Goal: Information Seeking & Learning: Learn about a topic

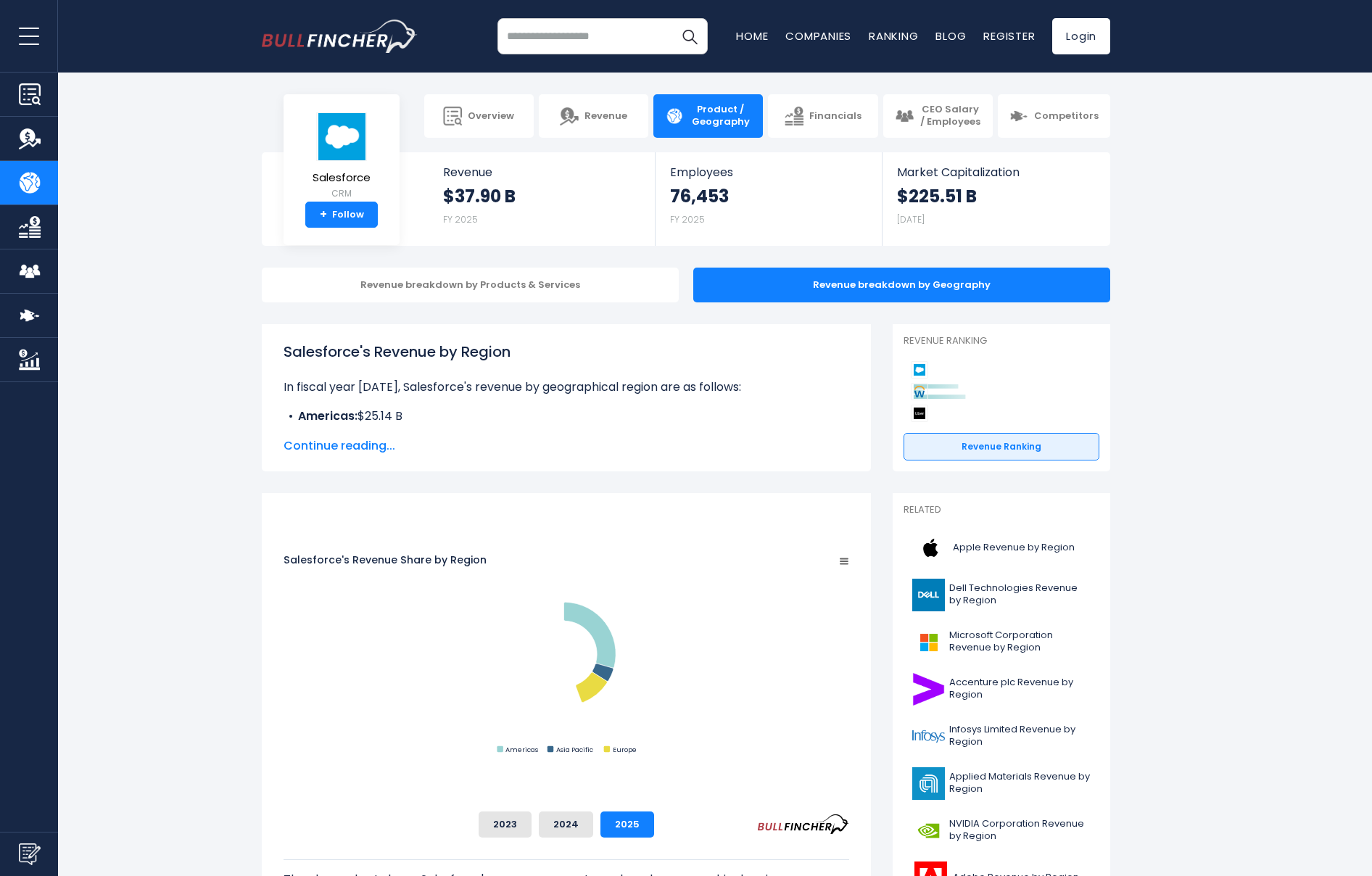
scroll to position [492, 0]
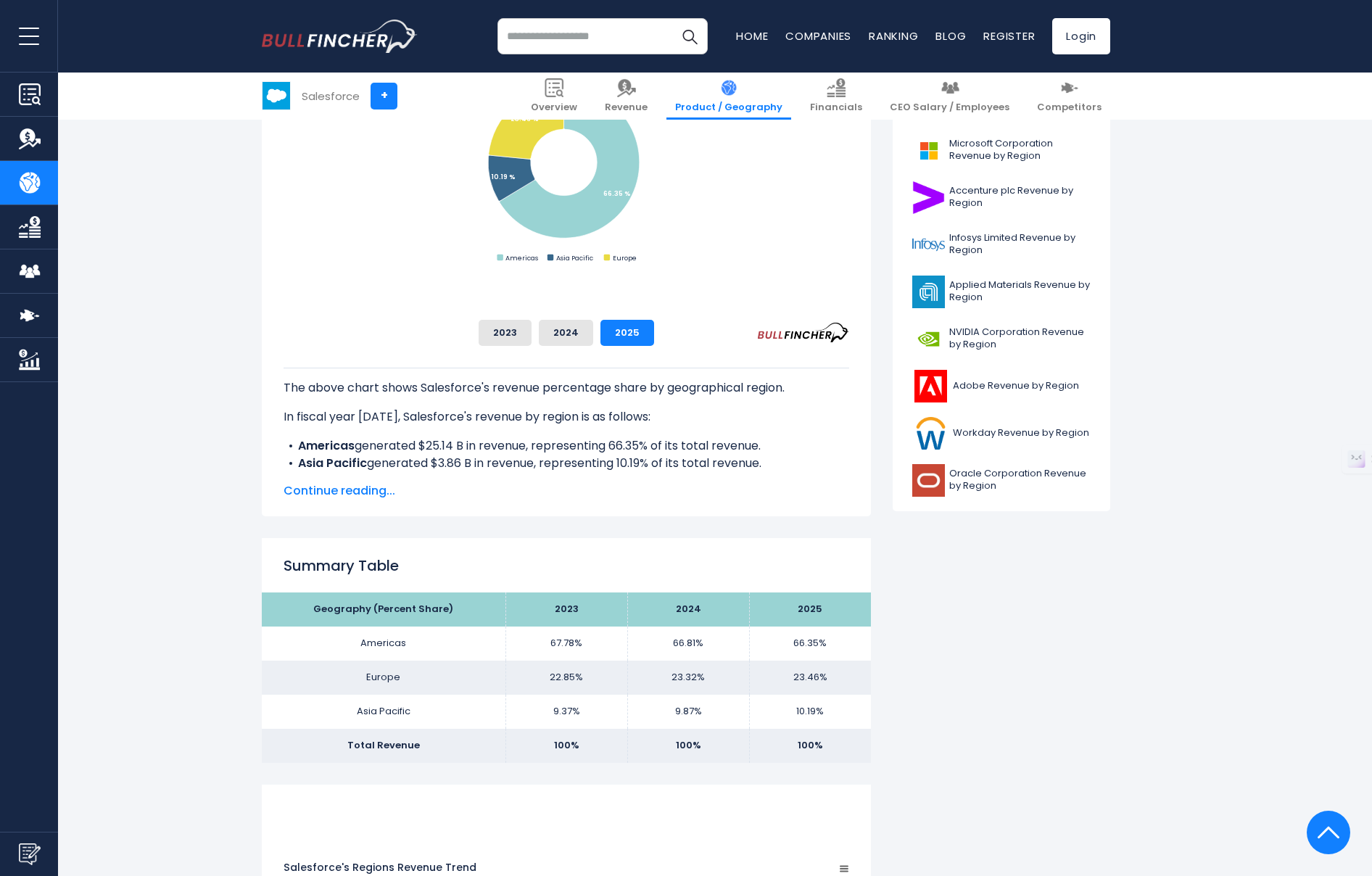
click at [871, 606] on th "2025" at bounding box center [810, 608] width 122 height 34
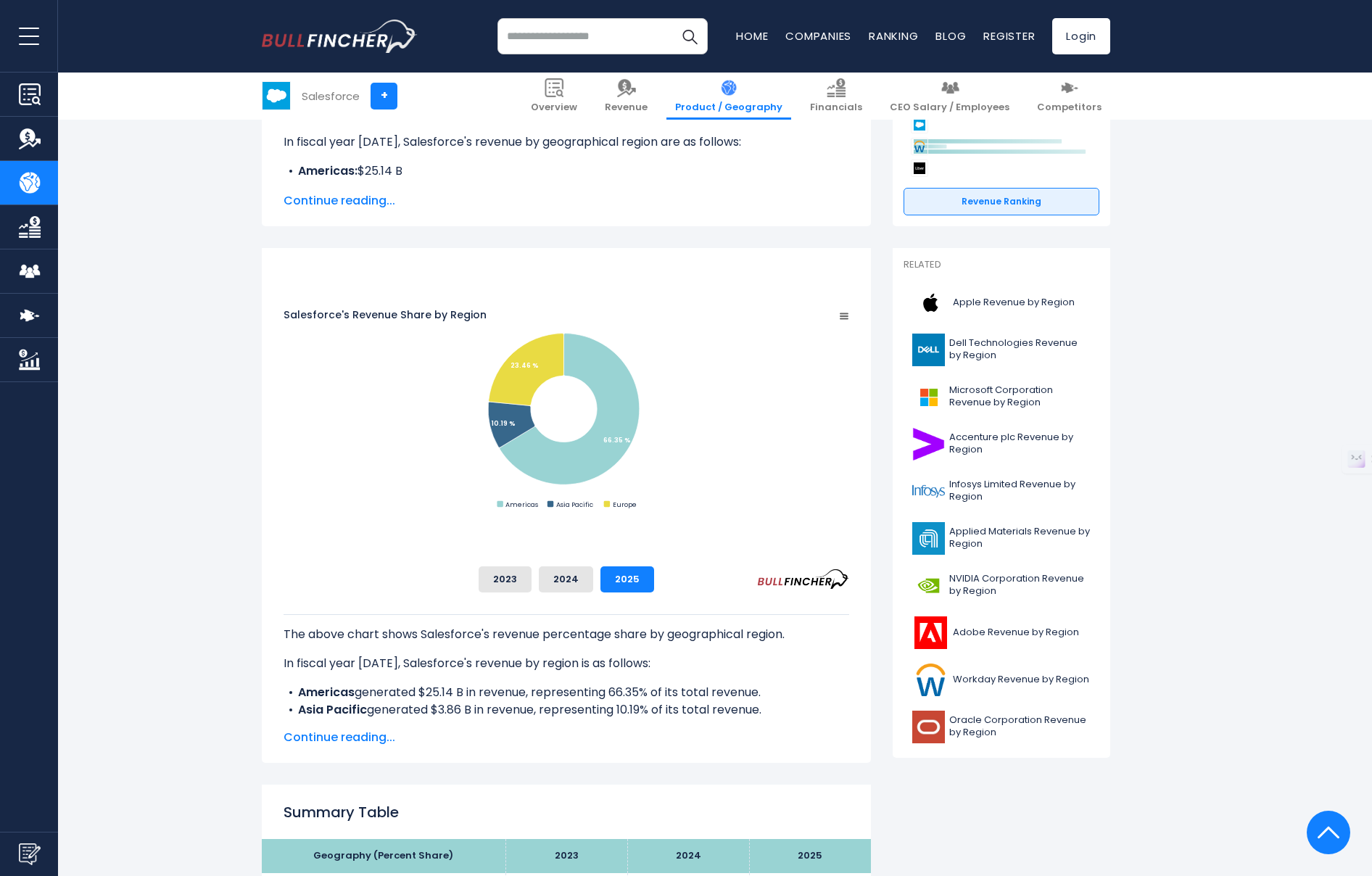
scroll to position [525, 0]
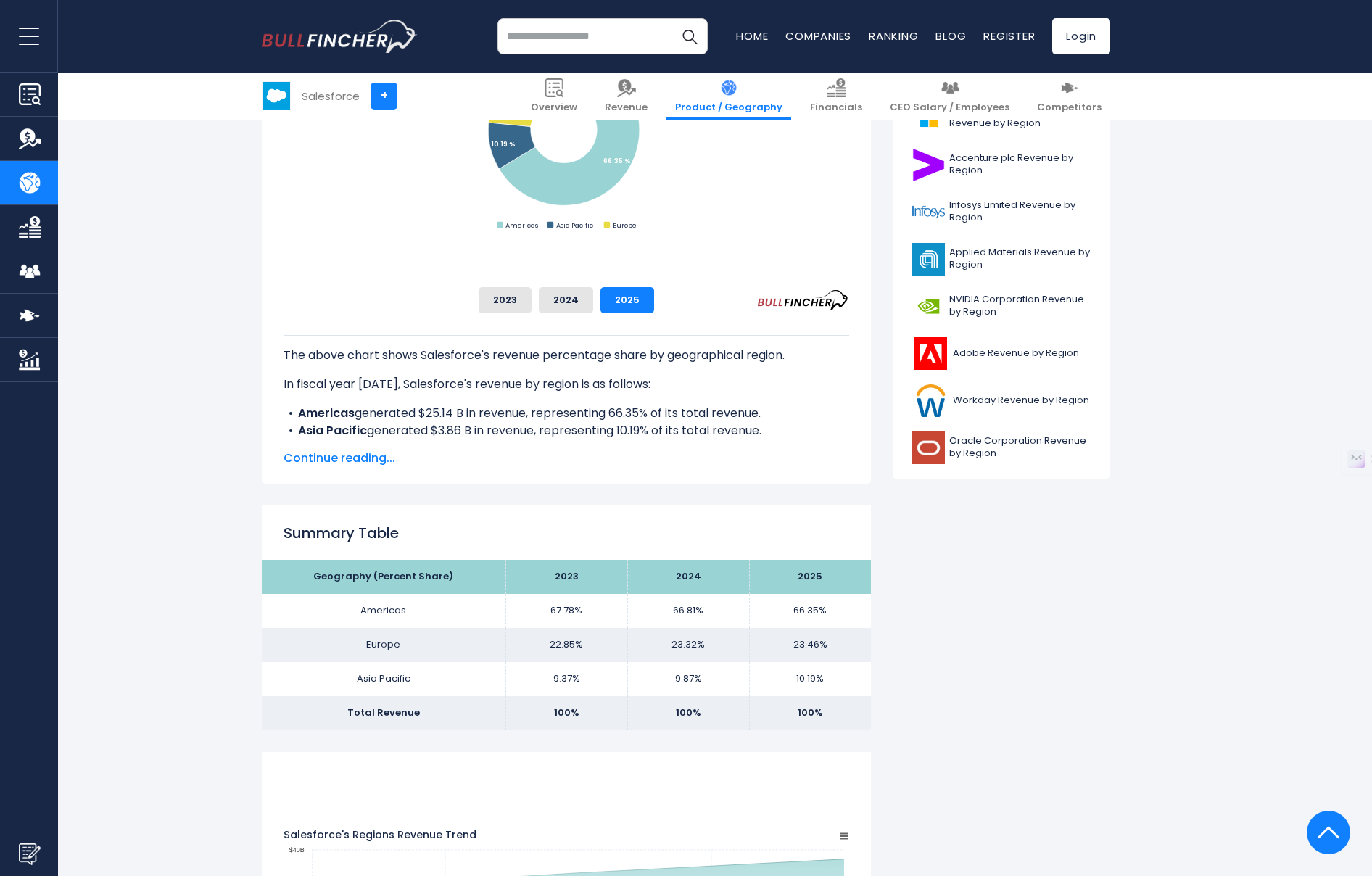
click at [374, 456] on span "Continue reading..." at bounding box center [566, 458] width 566 height 17
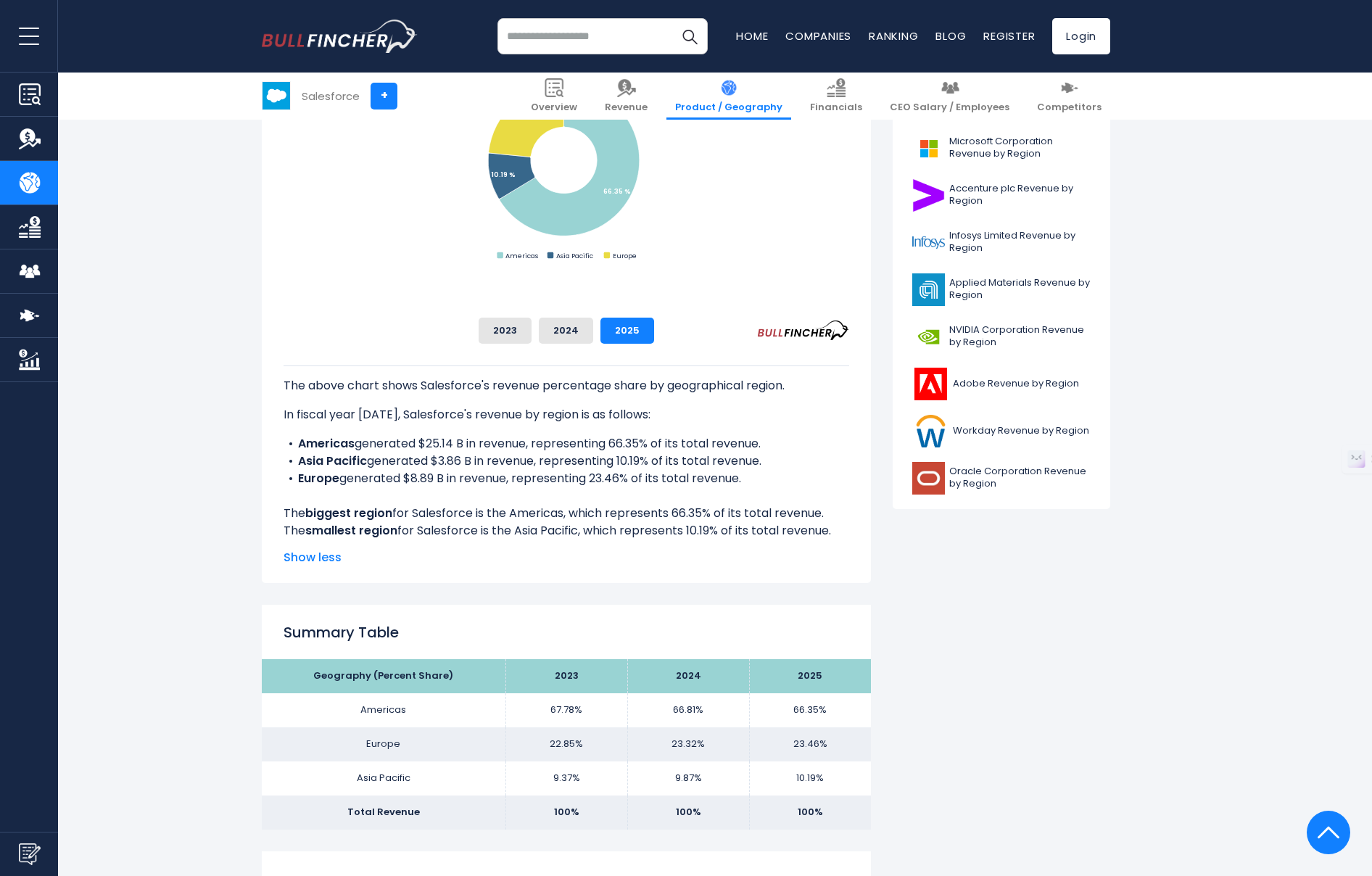
scroll to position [493, 0]
drag, startPoint x: 661, startPoint y: 481, endPoint x: 301, endPoint y: 474, distance: 360.1
click at [301, 474] on li "Europe generated $8.89 B in revenue, representing 23.46% of its total revenue." at bounding box center [566, 479] width 566 height 17
copy li "Europe generated $8.89 B in revenue, representing 23.46% of its total revenue."
drag, startPoint x: 772, startPoint y: 444, endPoint x: 302, endPoint y: 450, distance: 470.0
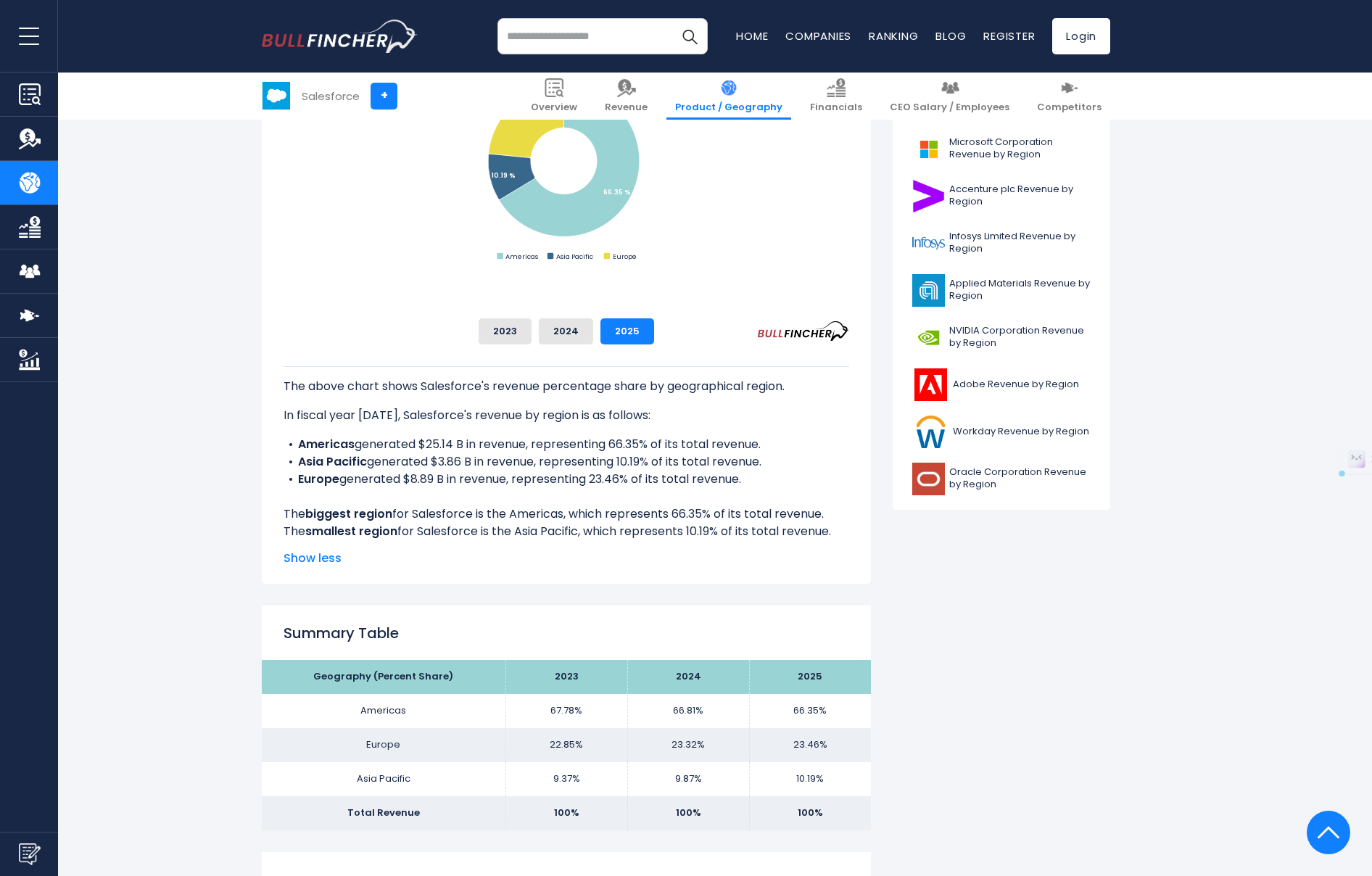
click at [302, 450] on li "Americas generated $25.14 B in revenue, representing 66.35% of its total revenu…" at bounding box center [566, 443] width 566 height 17
copy li "Americas generated $25.14 B in revenue, representing 66.35% of its total revenu…"
click at [599, 33] on input "search" at bounding box center [602, 36] width 210 height 36
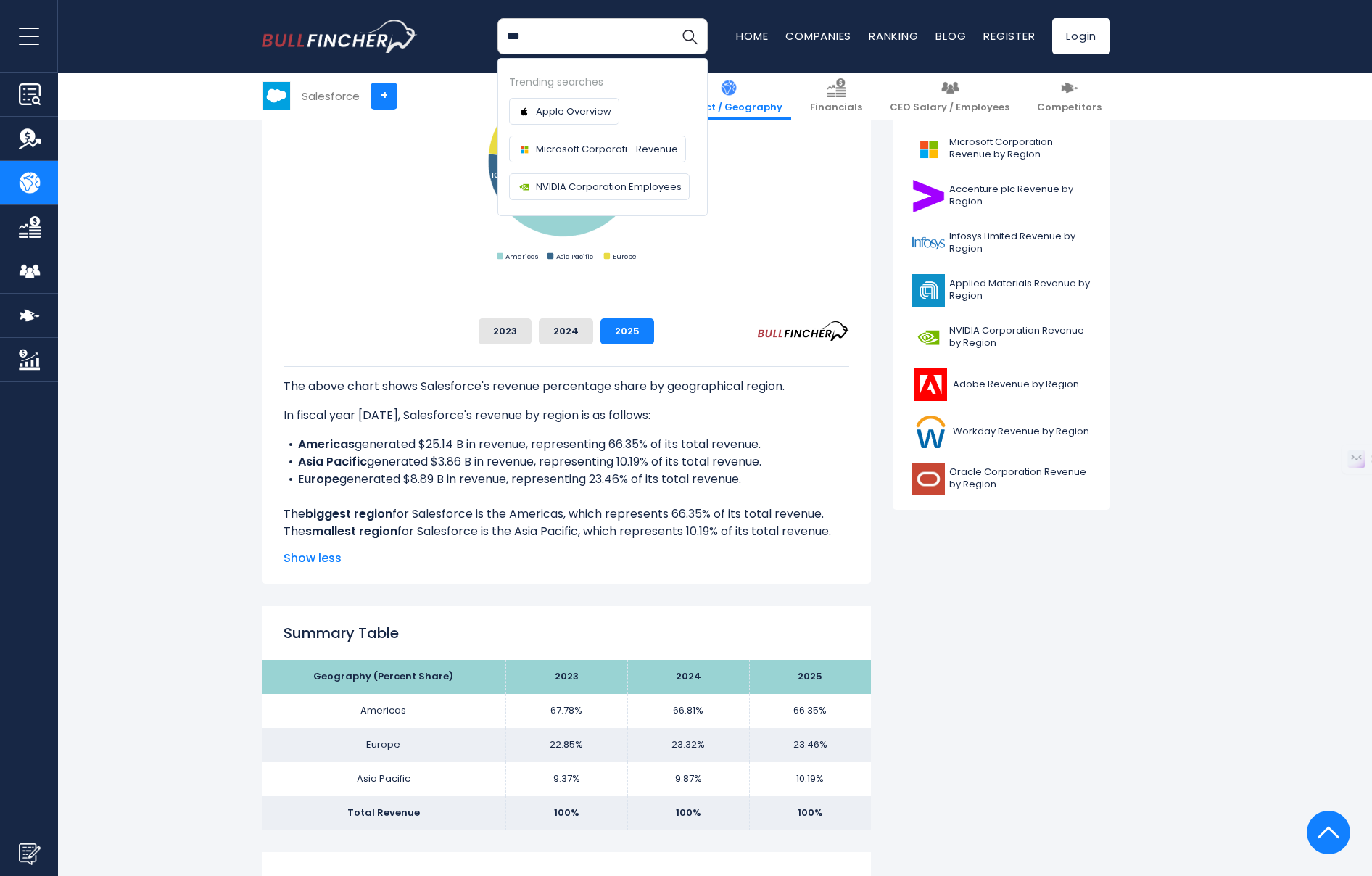
type input "***"
click at [671, 18] on button "Search" at bounding box center [690, 36] width 36 height 36
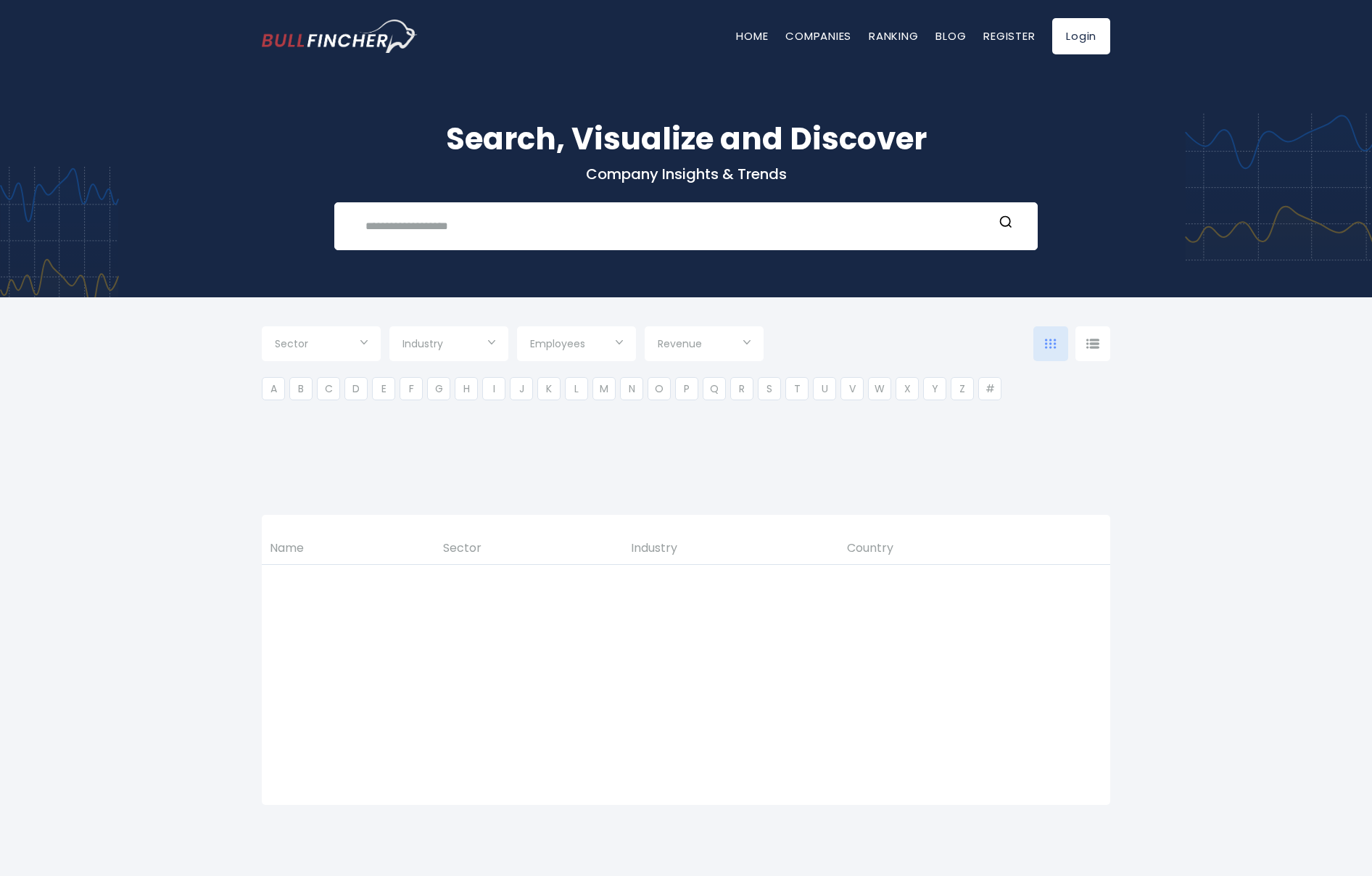
type input "***"
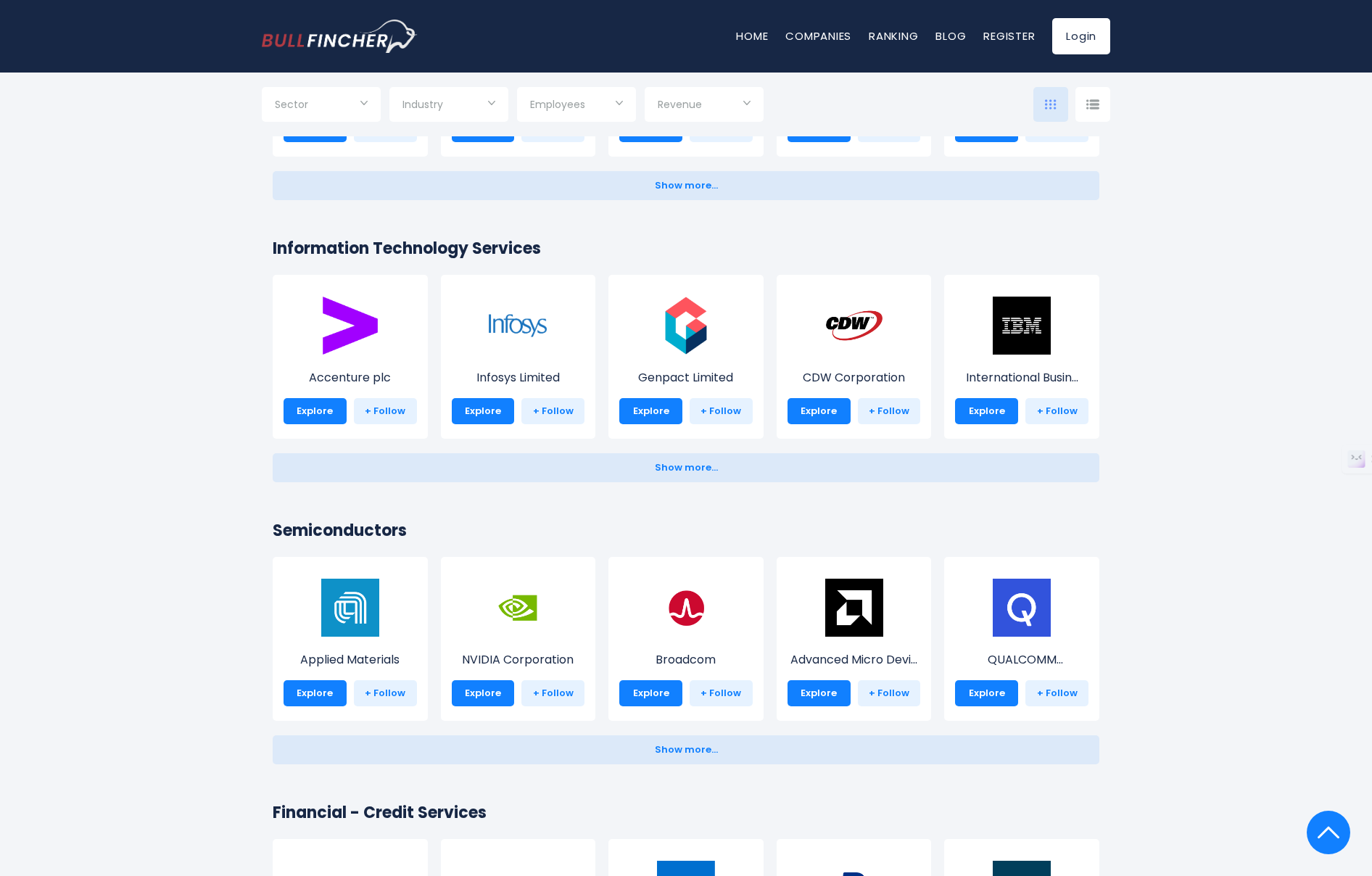
scroll to position [1026, 0]
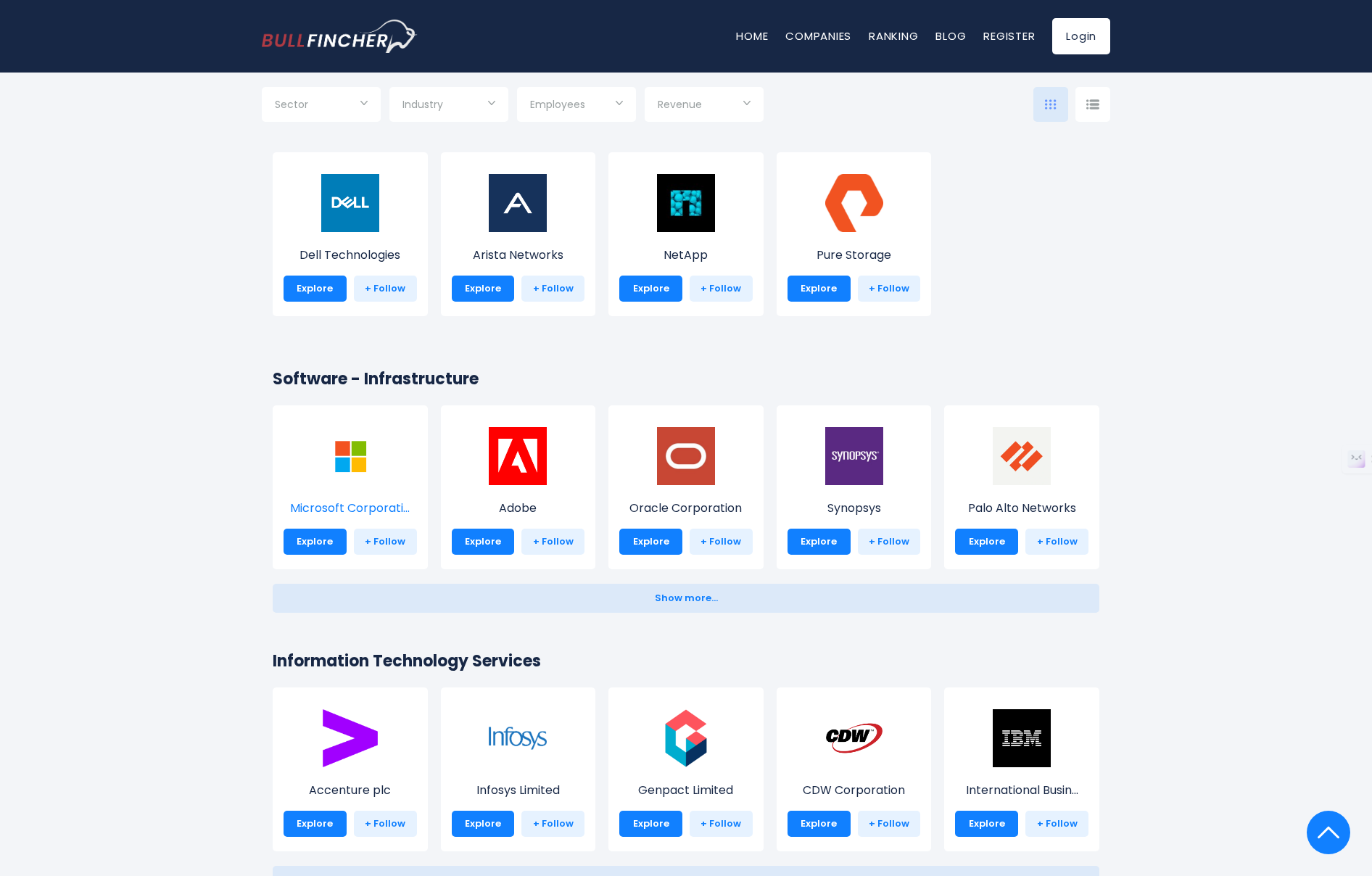
click at [323, 474] on img at bounding box center [351, 456] width 58 height 58
click at [335, 464] on img at bounding box center [351, 456] width 58 height 58
click at [356, 456] on img at bounding box center [351, 456] width 58 height 58
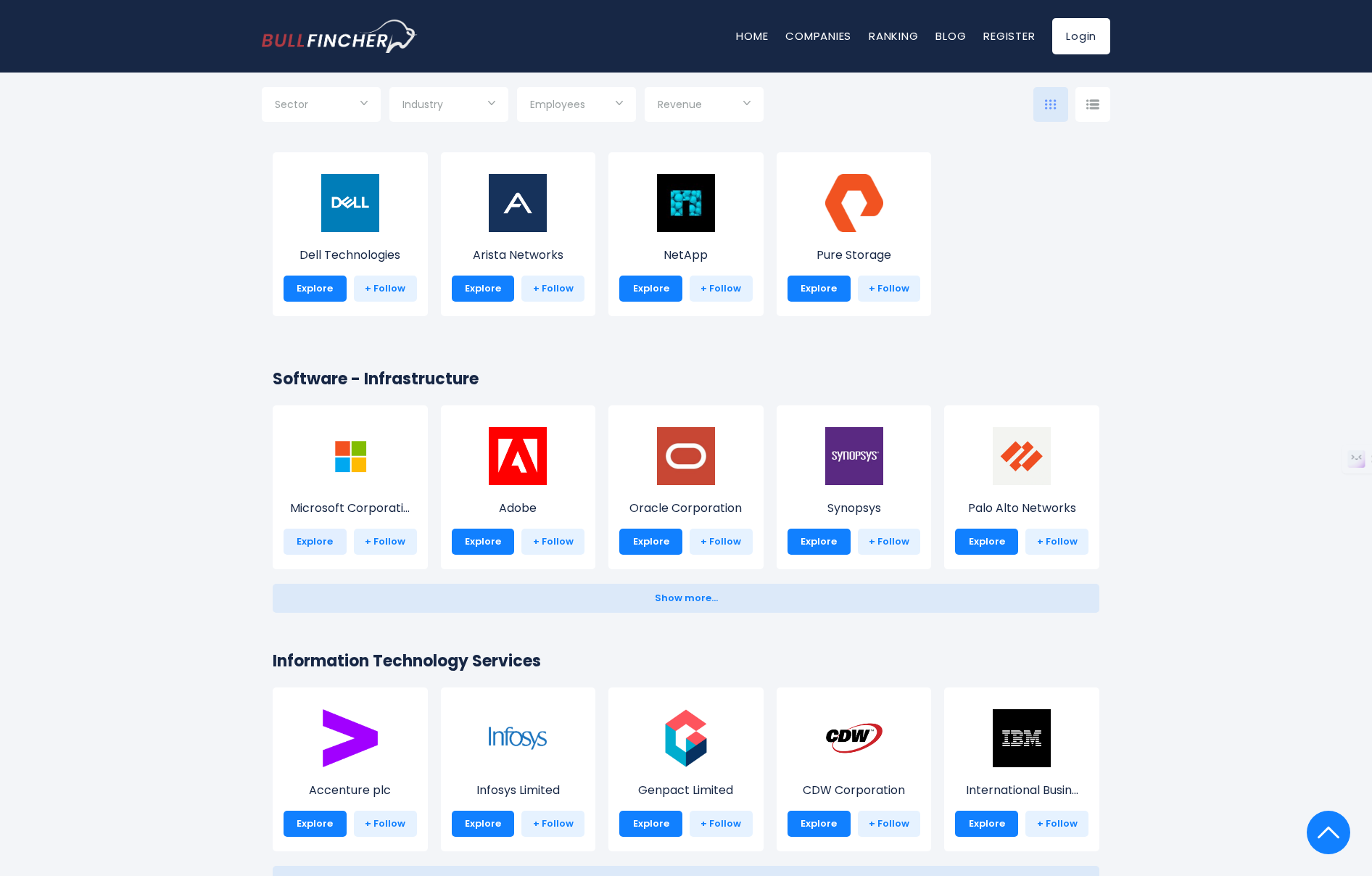
click at [316, 543] on link "Explore" at bounding box center [314, 541] width 63 height 26
click at [311, 543] on link "Explore" at bounding box center [314, 541] width 63 height 26
click at [403, 543] on link "+ Follow" at bounding box center [385, 541] width 63 height 26
click at [312, 446] on div "Microsoft Corporati... Explore + Follow" at bounding box center [350, 487] width 155 height 164
click at [317, 532] on link "Explore" at bounding box center [314, 541] width 63 height 26
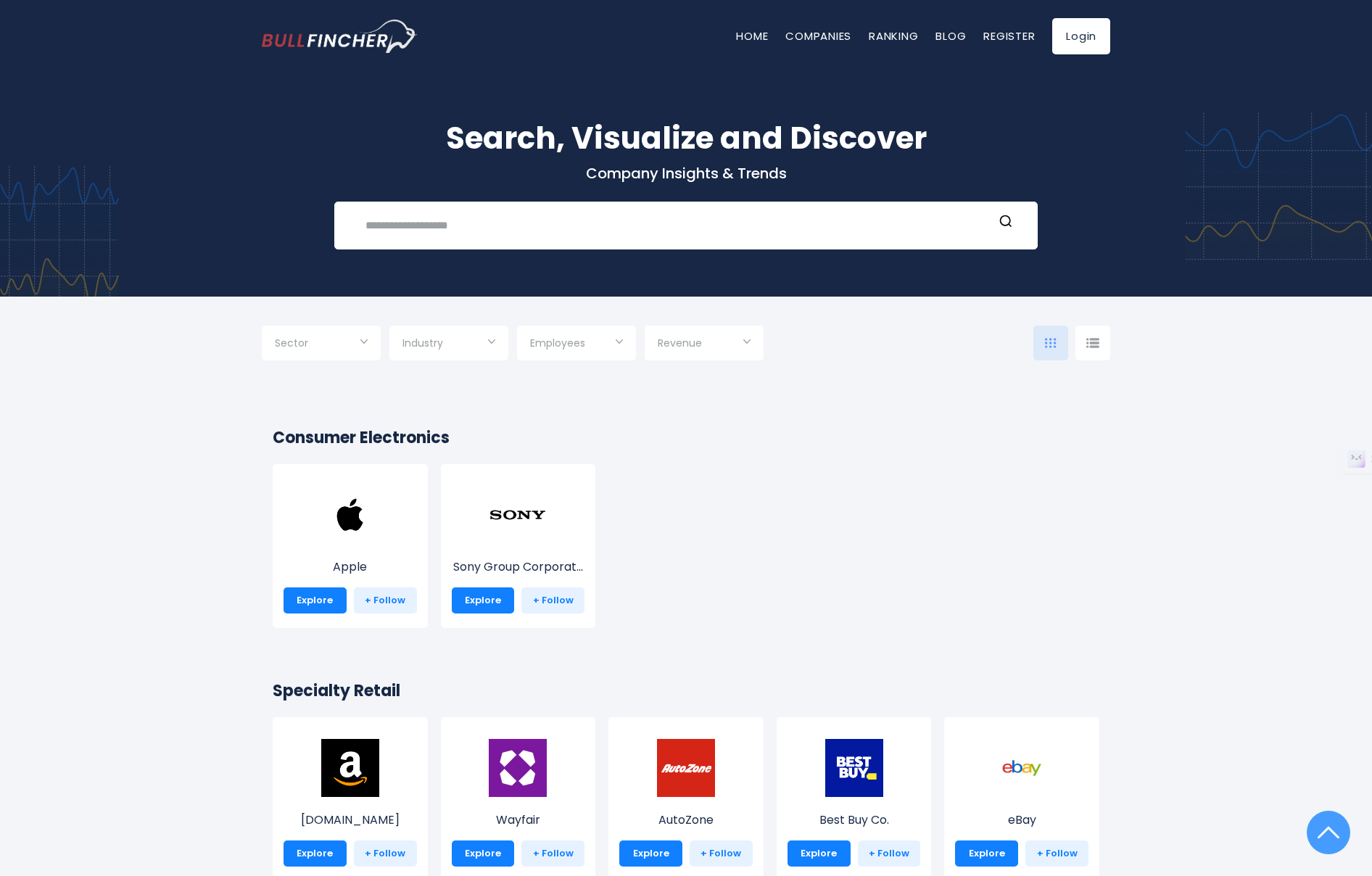
scroll to position [0, 0]
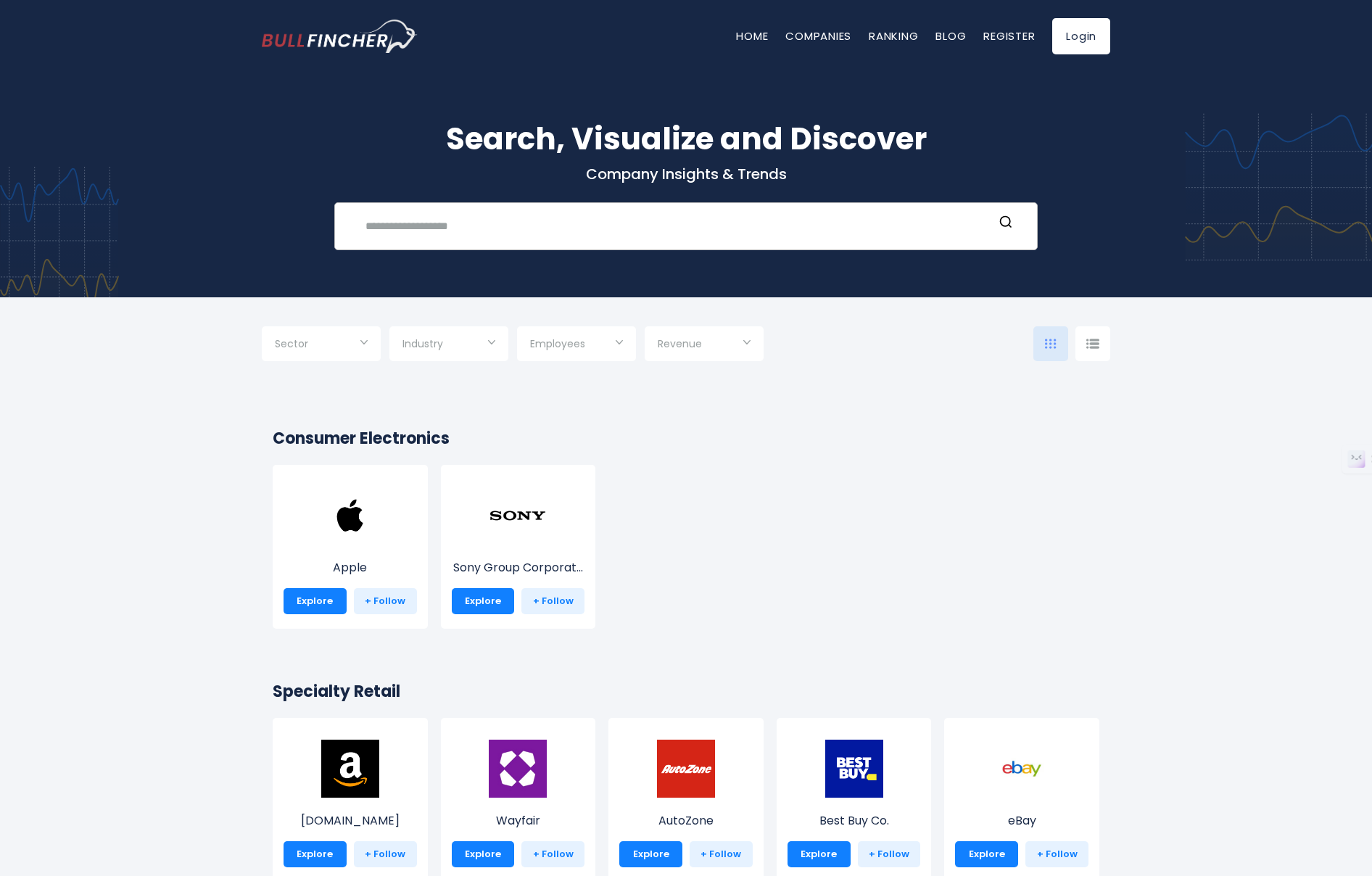
click at [533, 226] on input "text" at bounding box center [675, 225] width 637 height 26
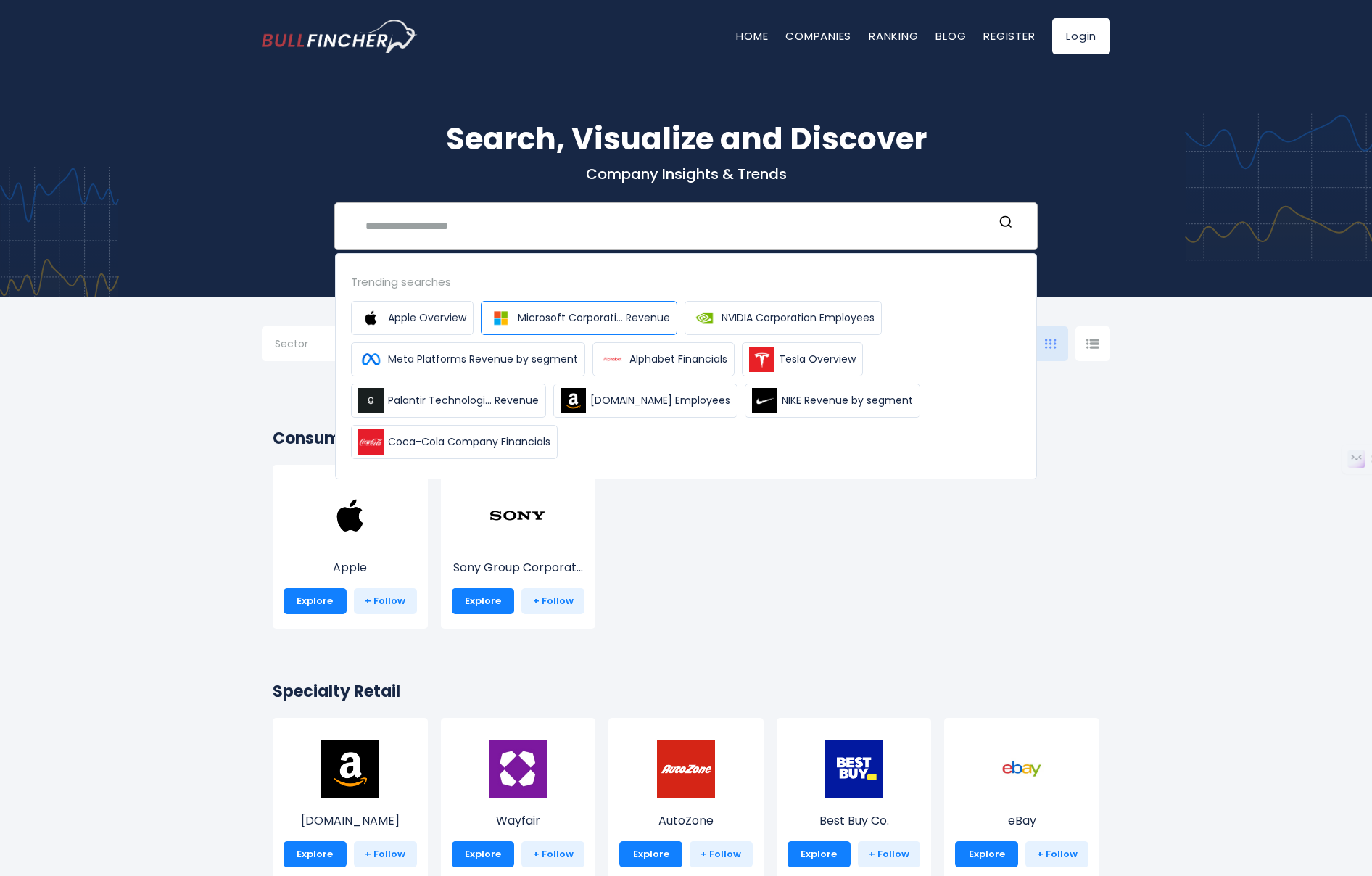
click at [621, 318] on span "Microsoft Corporati... Revenue" at bounding box center [593, 318] width 152 height 15
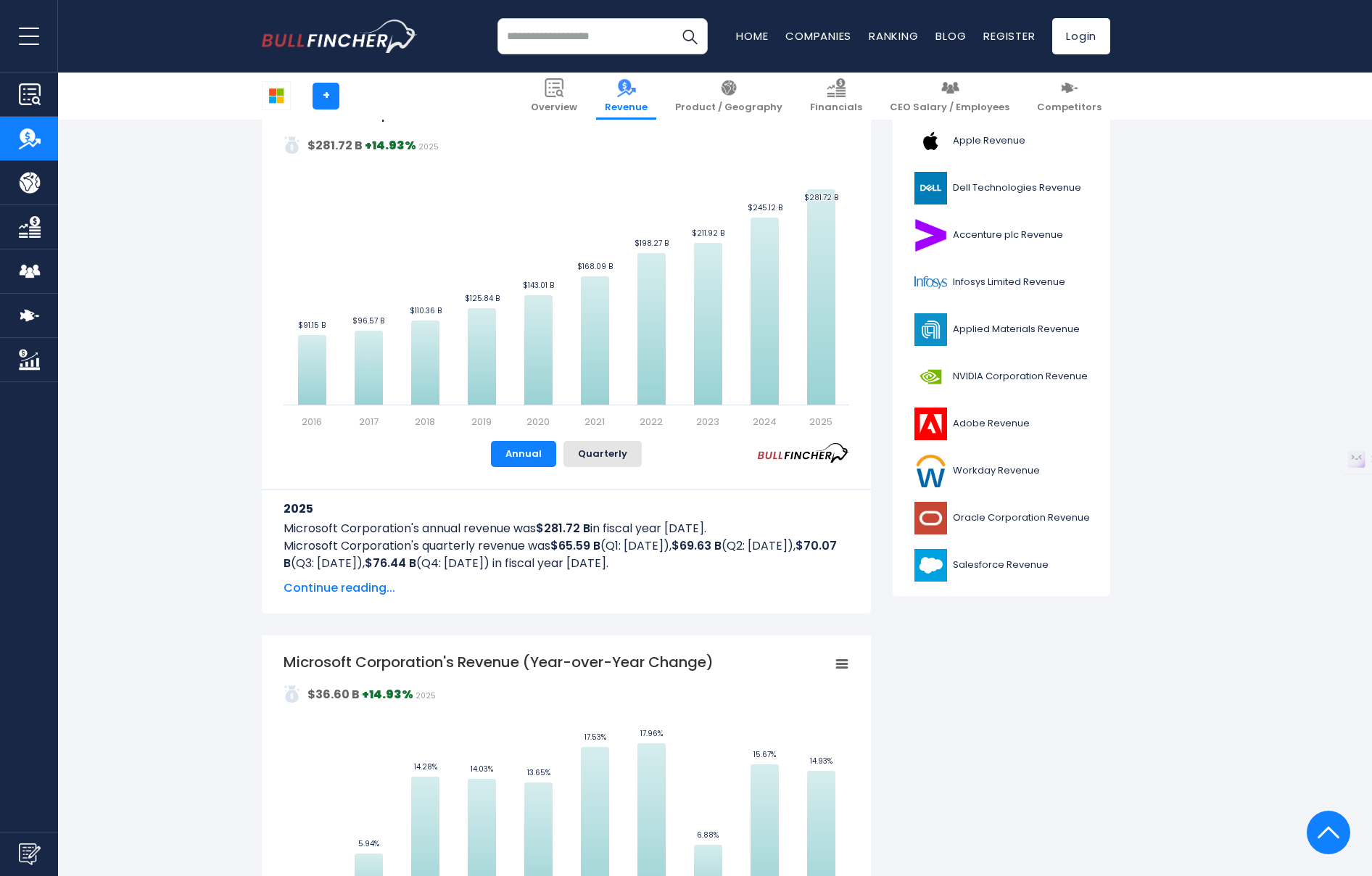
scroll to position [522, 0]
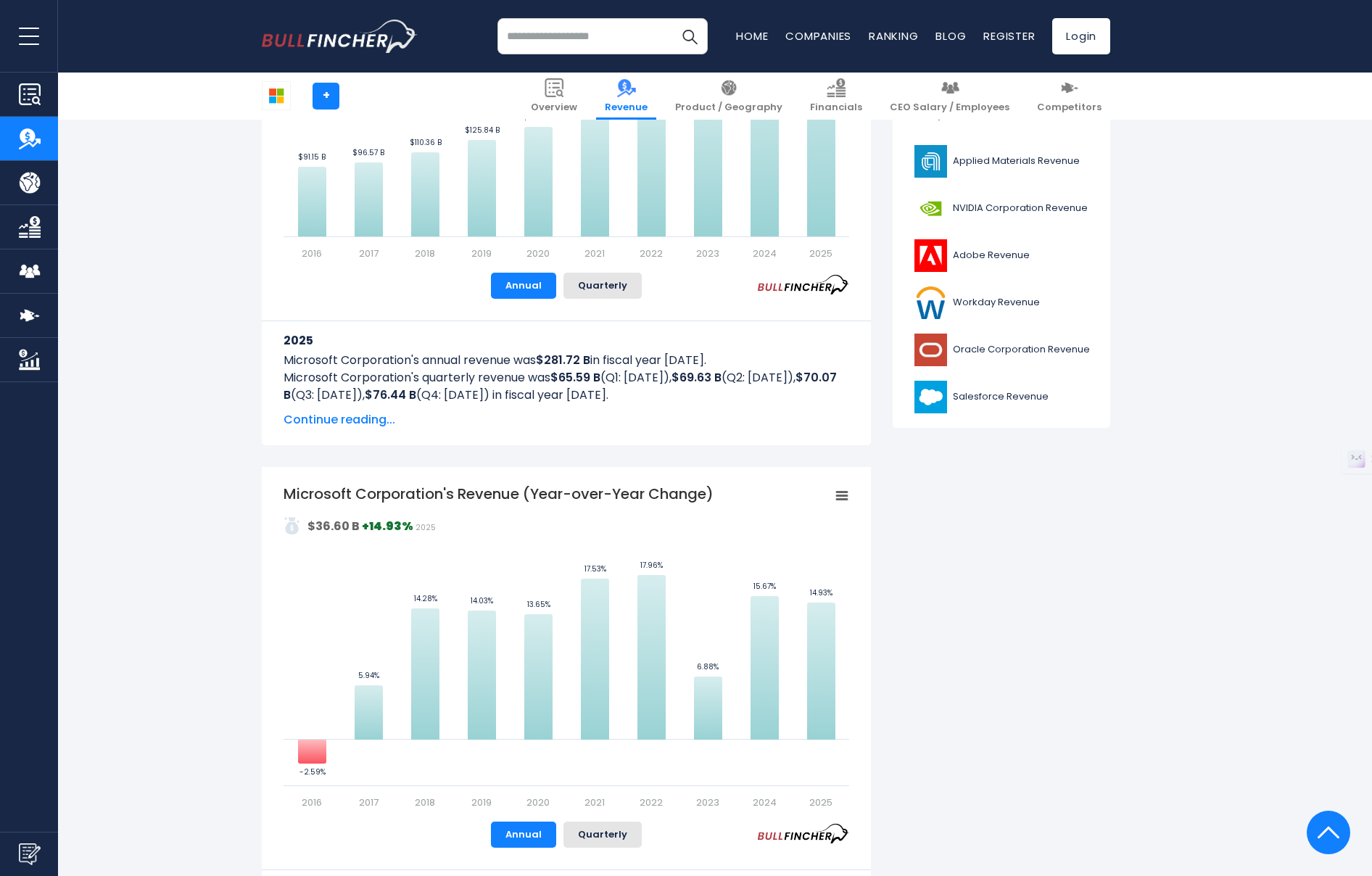
click at [364, 422] on span "Continue reading..." at bounding box center [566, 419] width 566 height 17
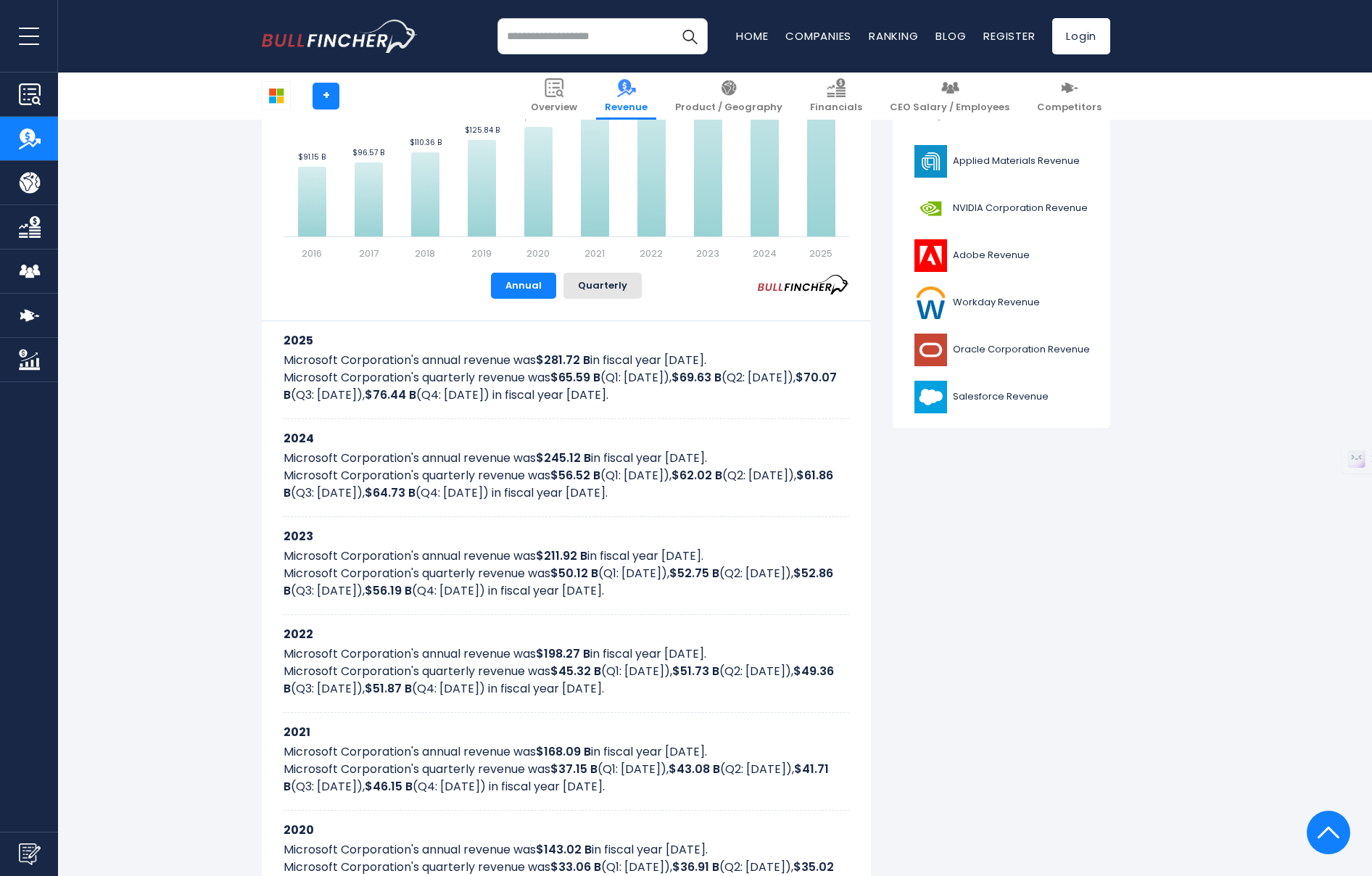
click at [356, 391] on p "Microsoft Corporation's quarterly revenue was $65.59 B (Q1: Sep 2024), $69.63 B…" at bounding box center [566, 386] width 566 height 35
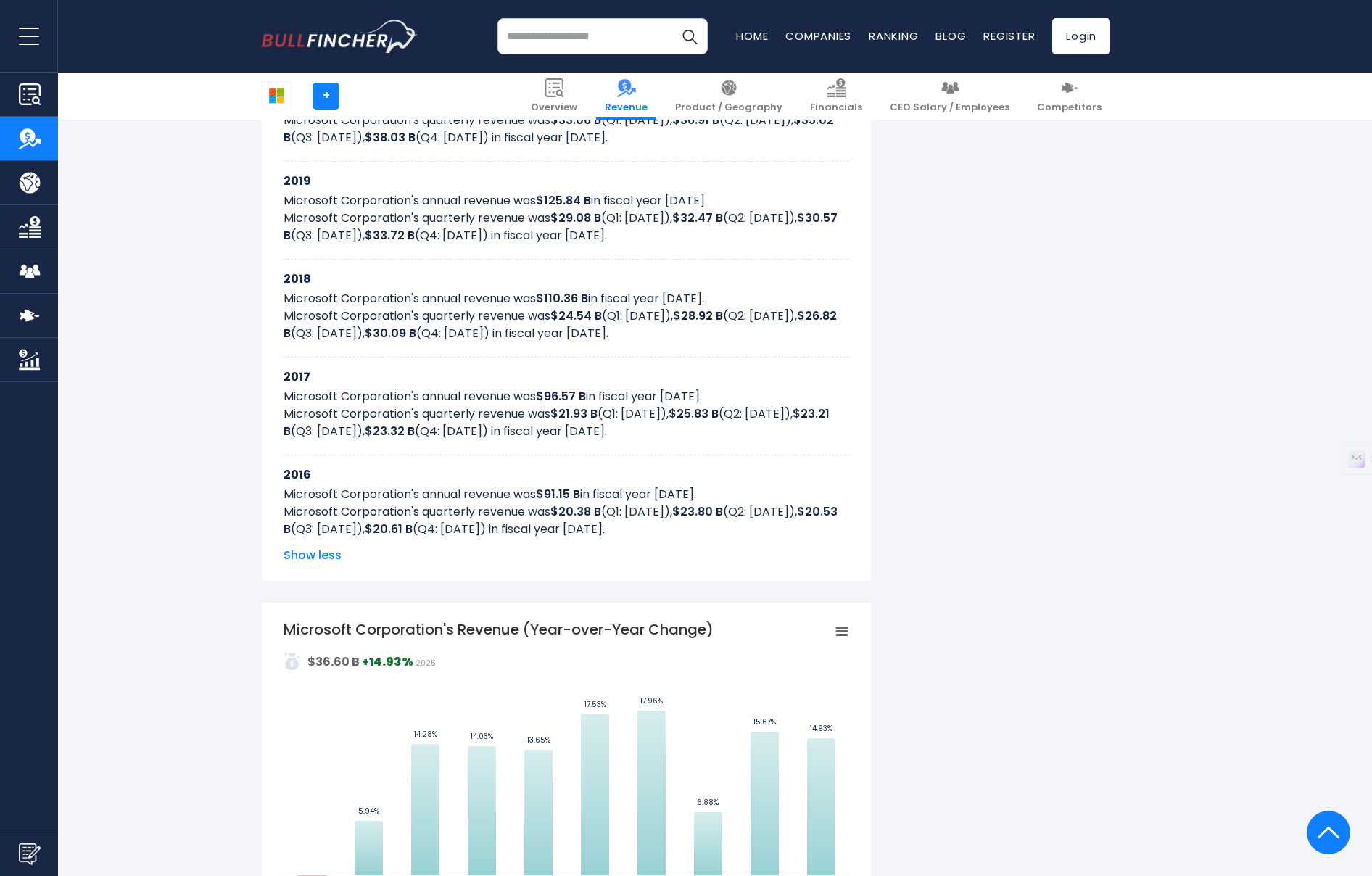
click at [669, 526] on p "Microsoft Corporation's quarterly revenue was $20.38 B (Q1: Sep 2015), $23.80 B…" at bounding box center [566, 521] width 566 height 35
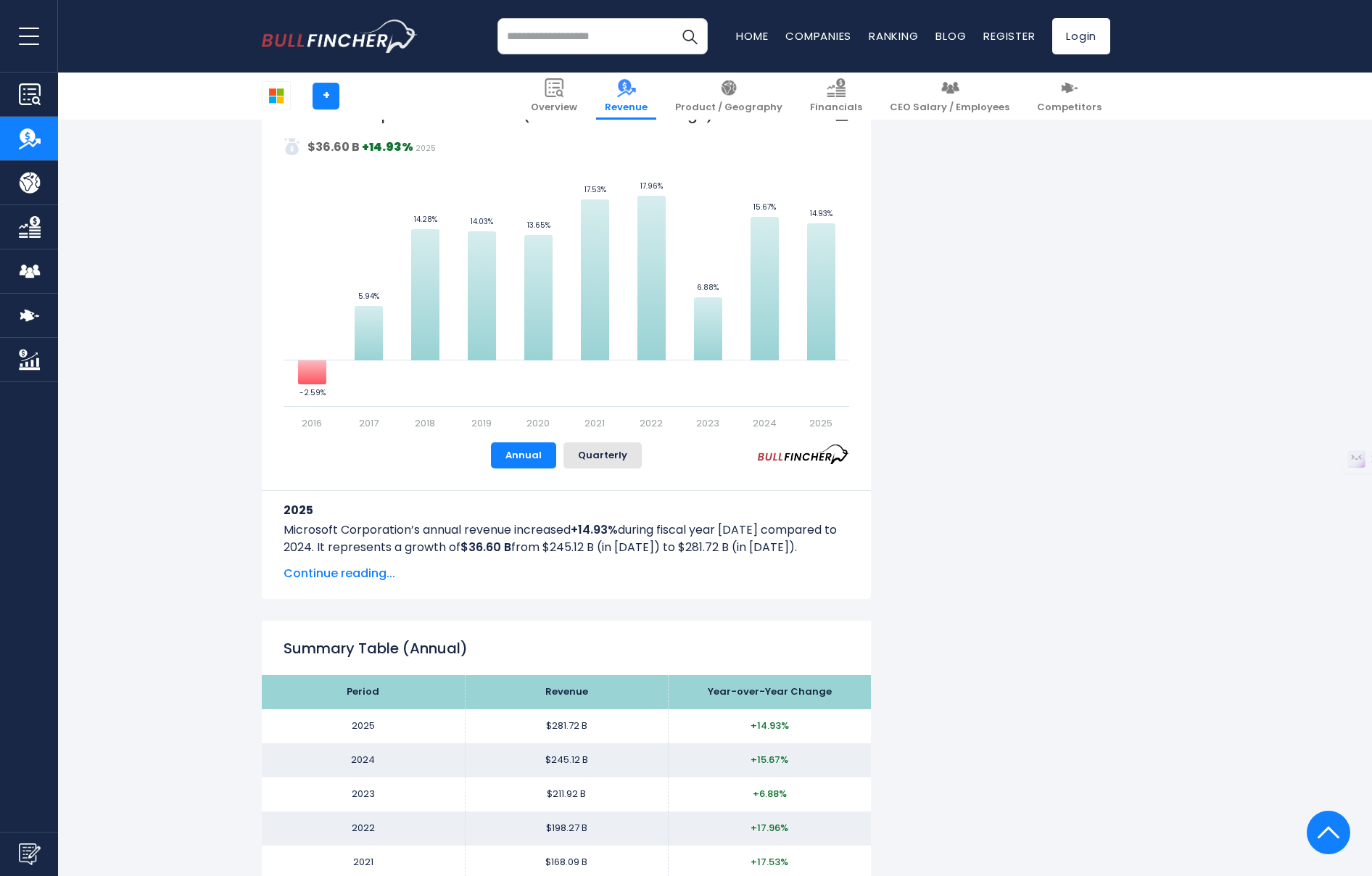
scroll to position [1788, 0]
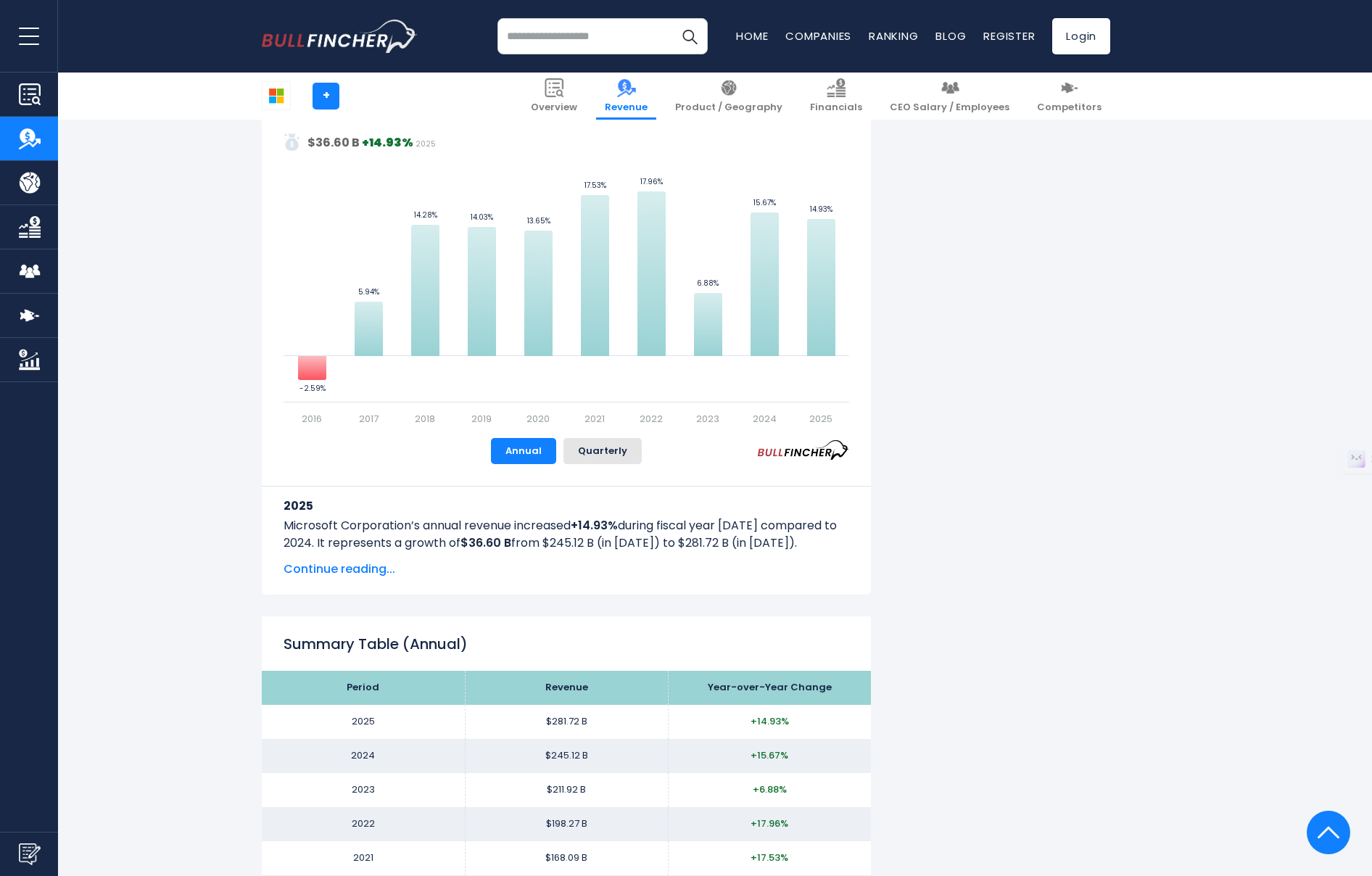
click at [368, 566] on span "Continue reading..." at bounding box center [566, 568] width 566 height 17
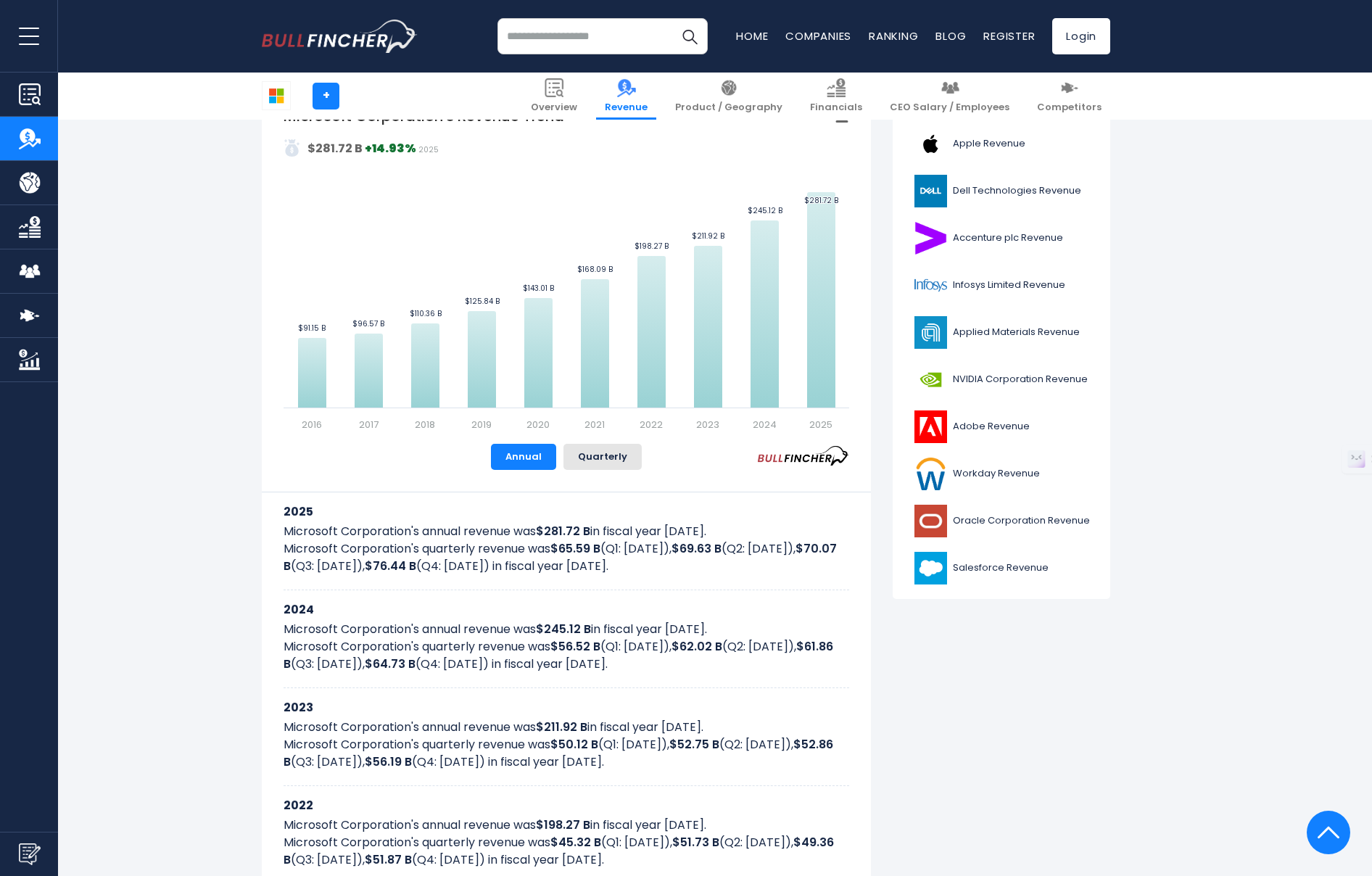
scroll to position [0, 0]
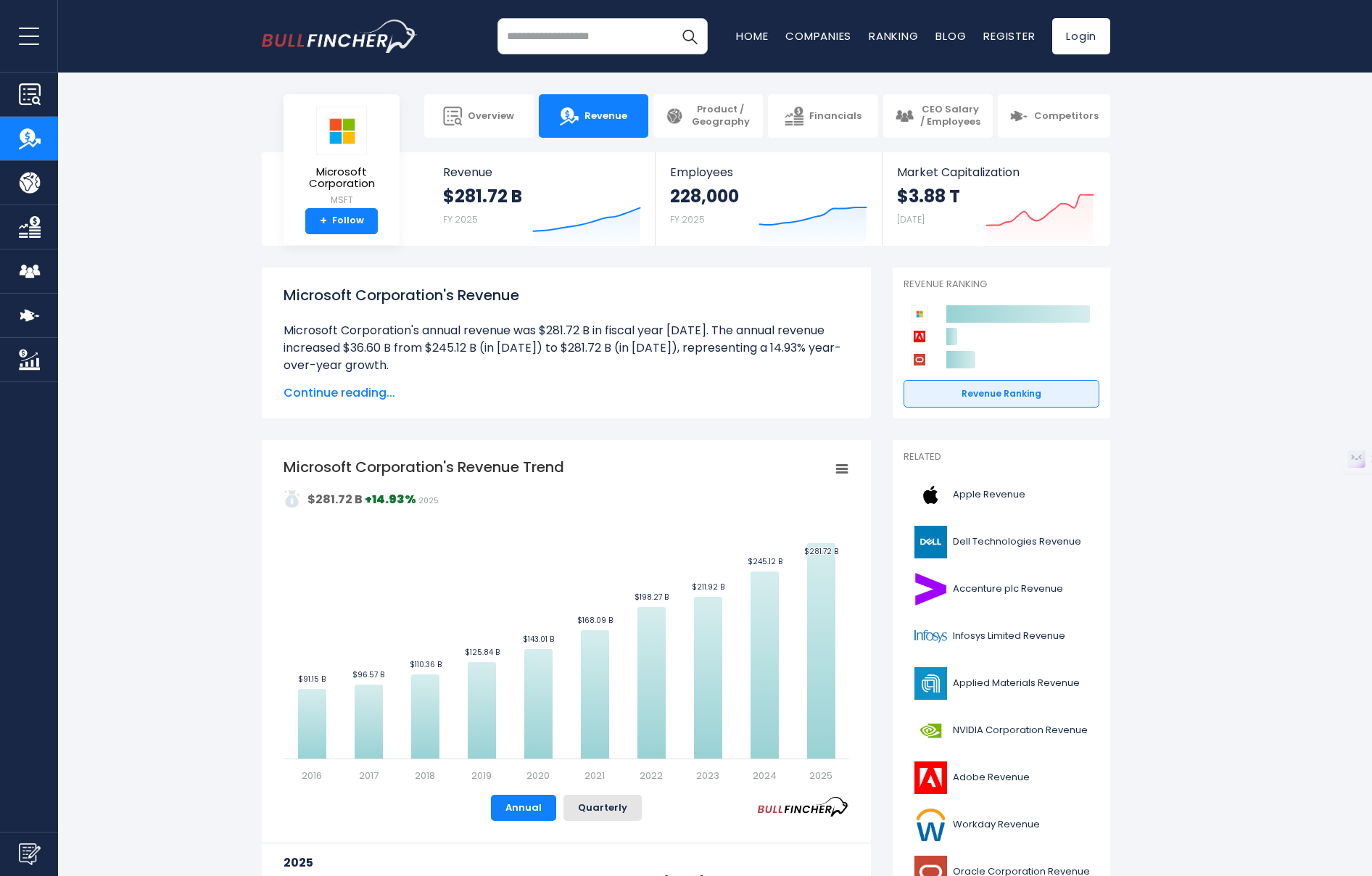
click at [356, 391] on span "Continue reading..." at bounding box center [566, 392] width 566 height 17
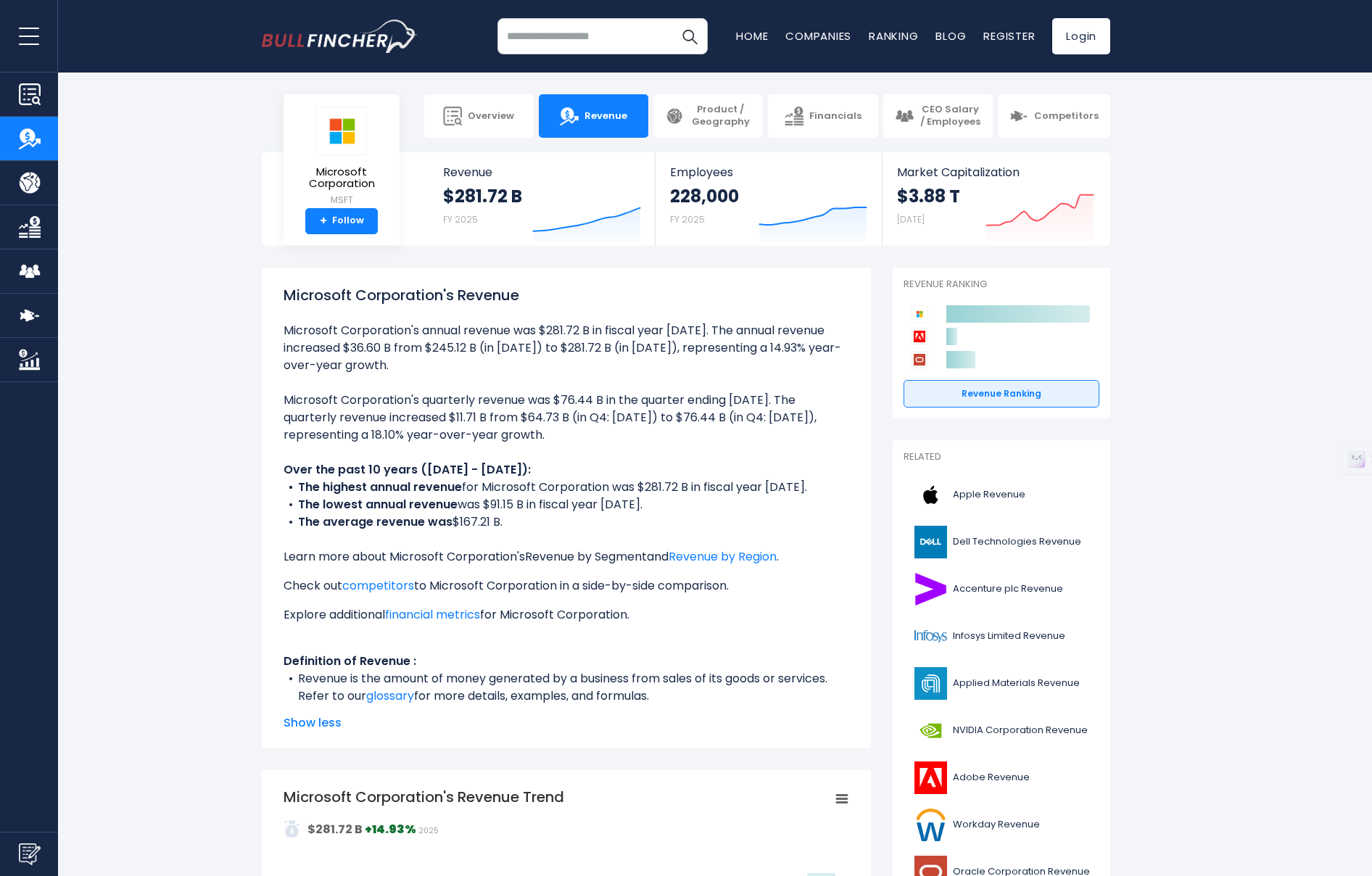
click at [596, 550] on link "Revenue by Segment" at bounding box center [586, 556] width 122 height 16
click at [714, 554] on link "Revenue by Region" at bounding box center [722, 556] width 108 height 16
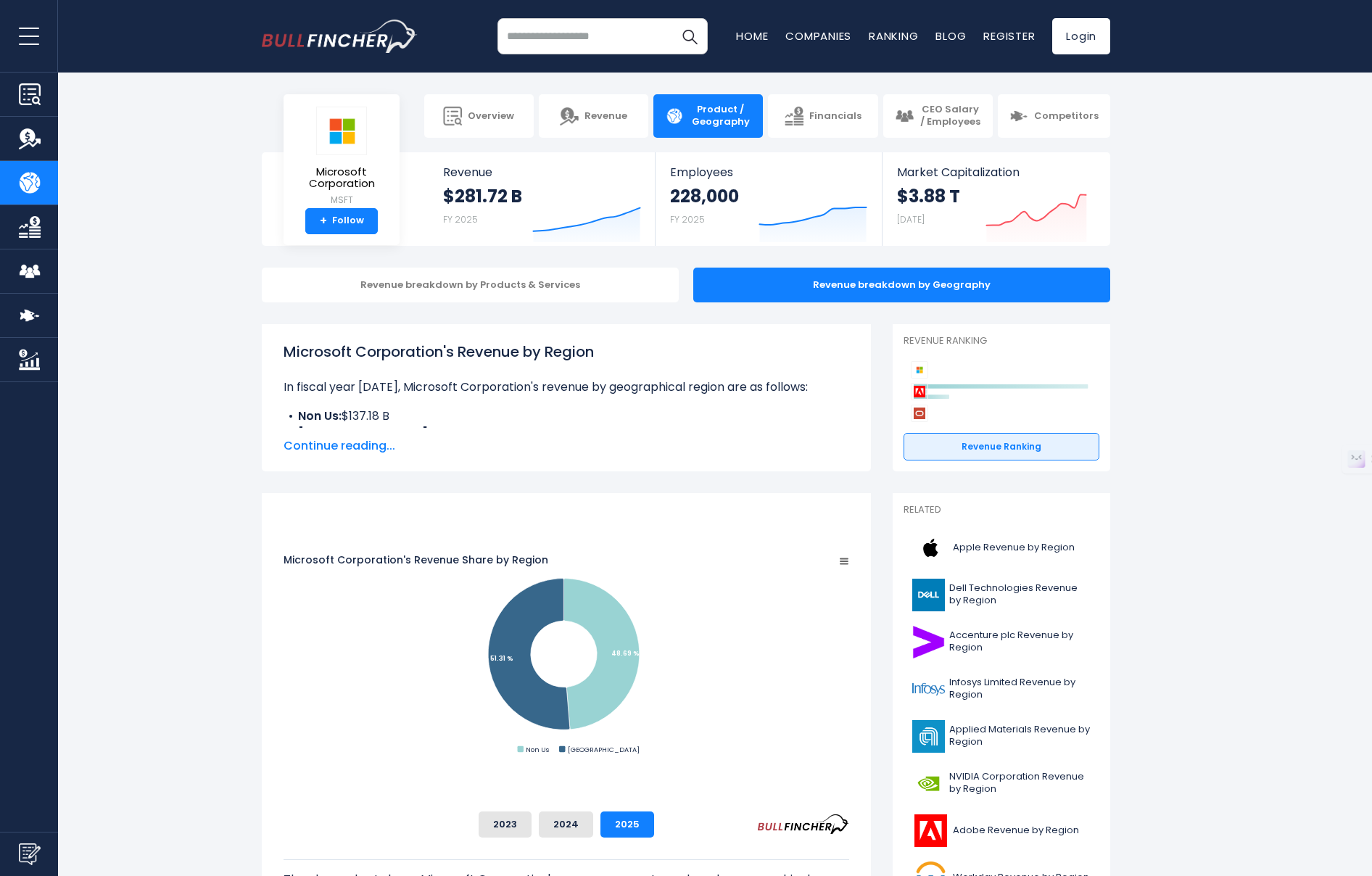
click at [364, 449] on span "Continue reading..." at bounding box center [566, 445] width 566 height 17
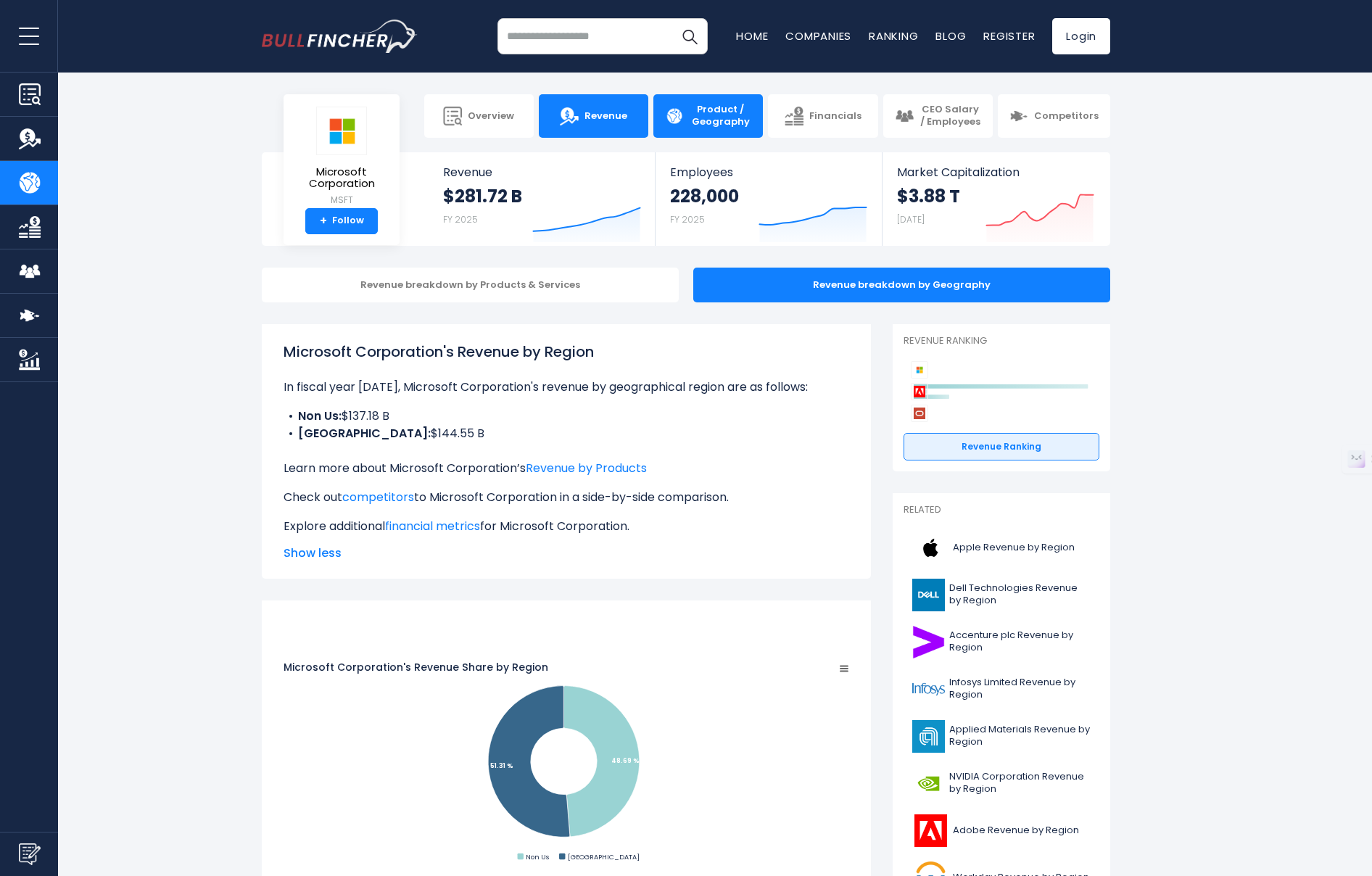
click at [618, 113] on span "Revenue" at bounding box center [606, 117] width 43 height 13
click at [550, 191] on icon "Created with Highcharts 12.1.2" at bounding box center [586, 211] width 108 height 61
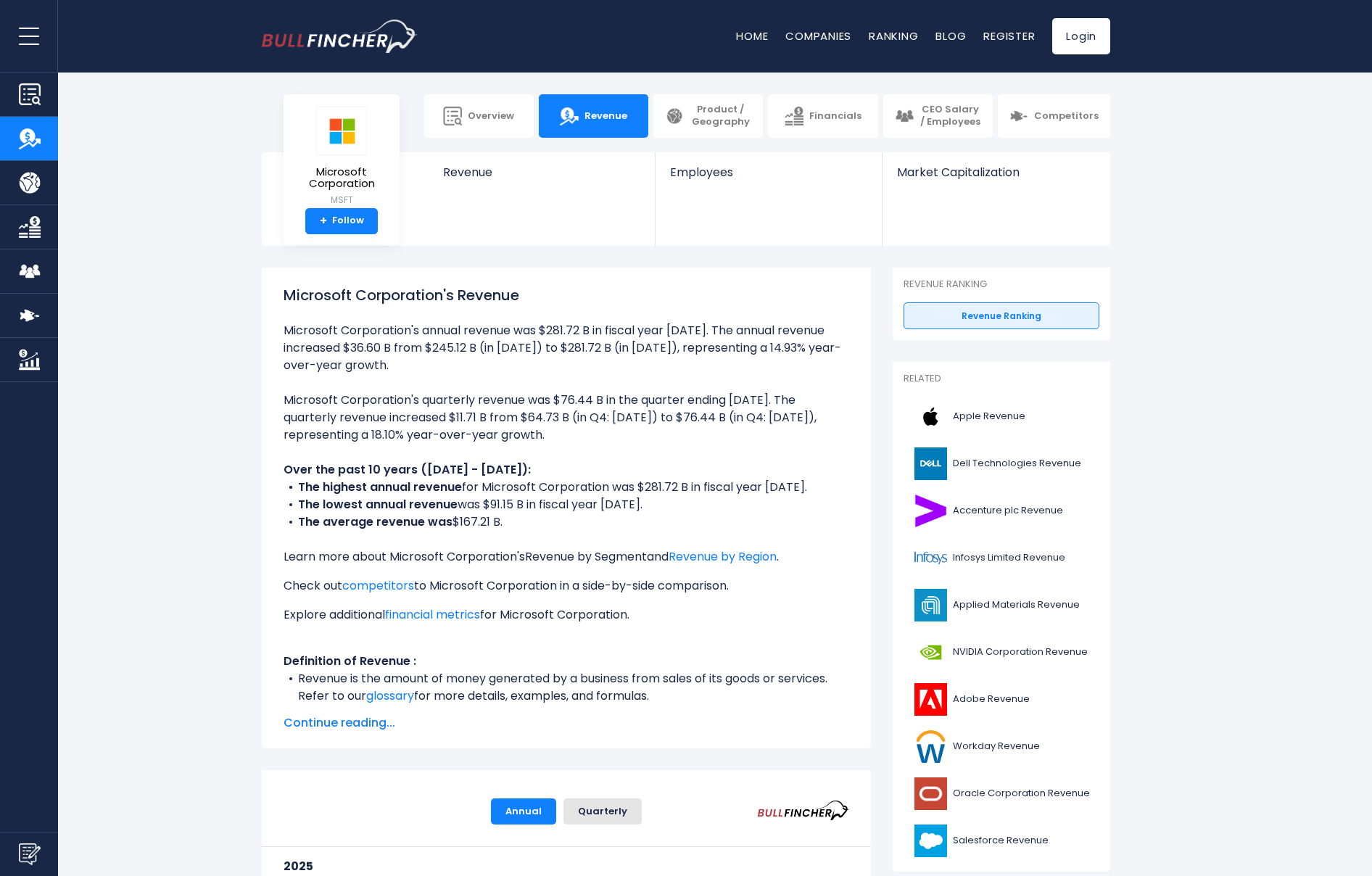
click at [635, 552] on link "Revenue by Segment" at bounding box center [586, 556] width 122 height 16
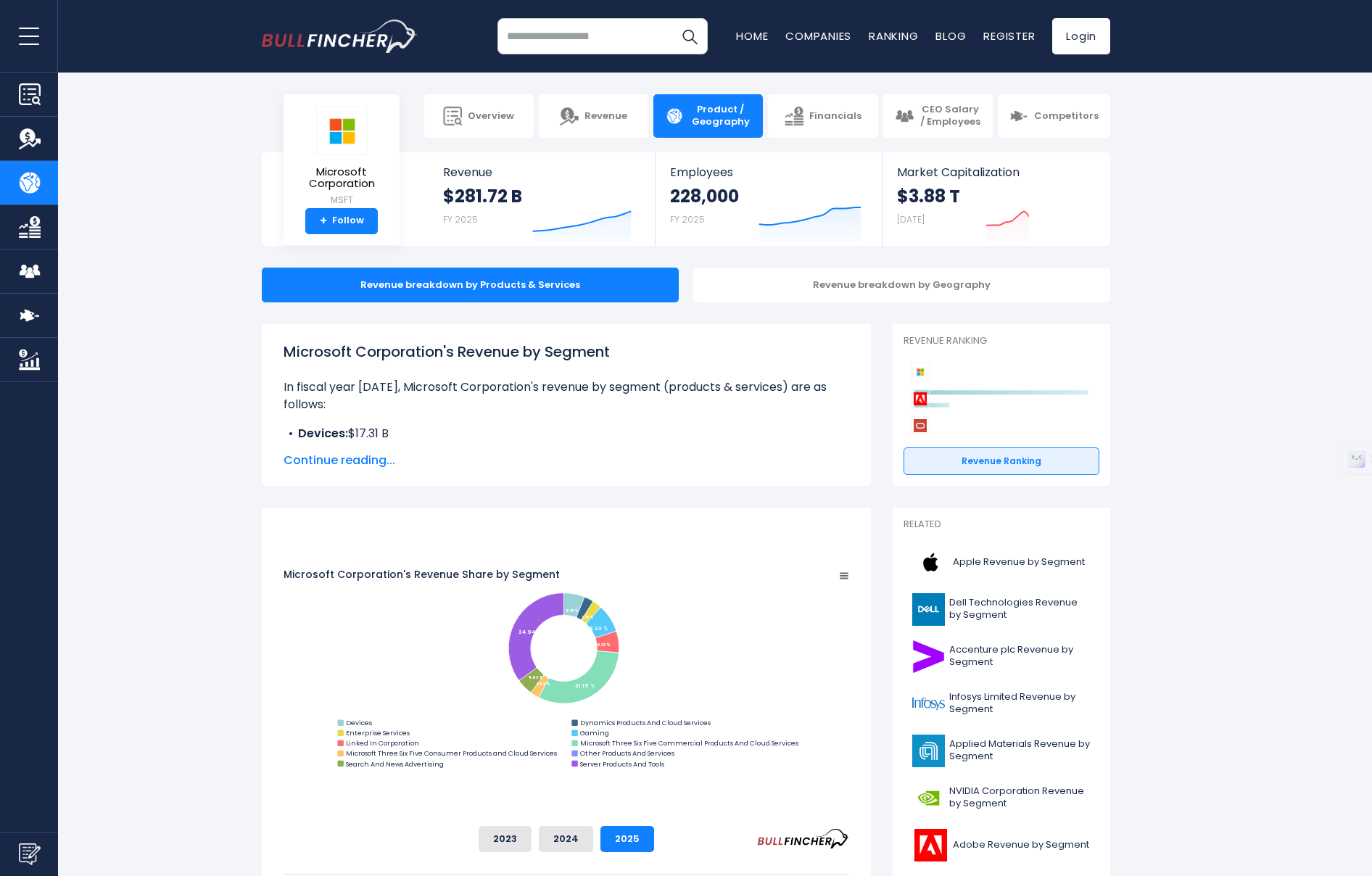
click at [338, 457] on span "Continue reading..." at bounding box center [566, 460] width 566 height 17
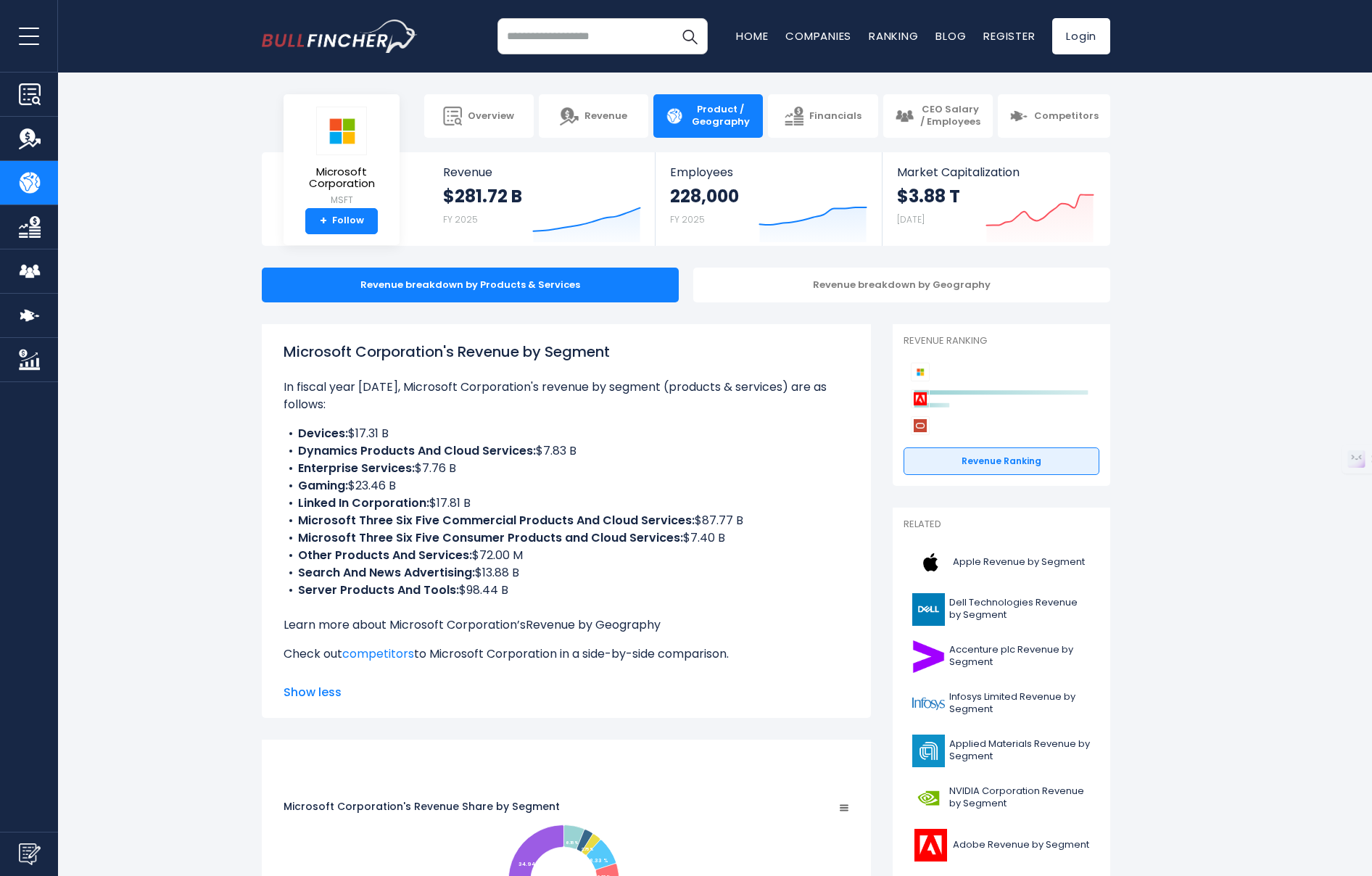
click at [603, 616] on link "Revenue by Geography" at bounding box center [593, 625] width 135 height 16
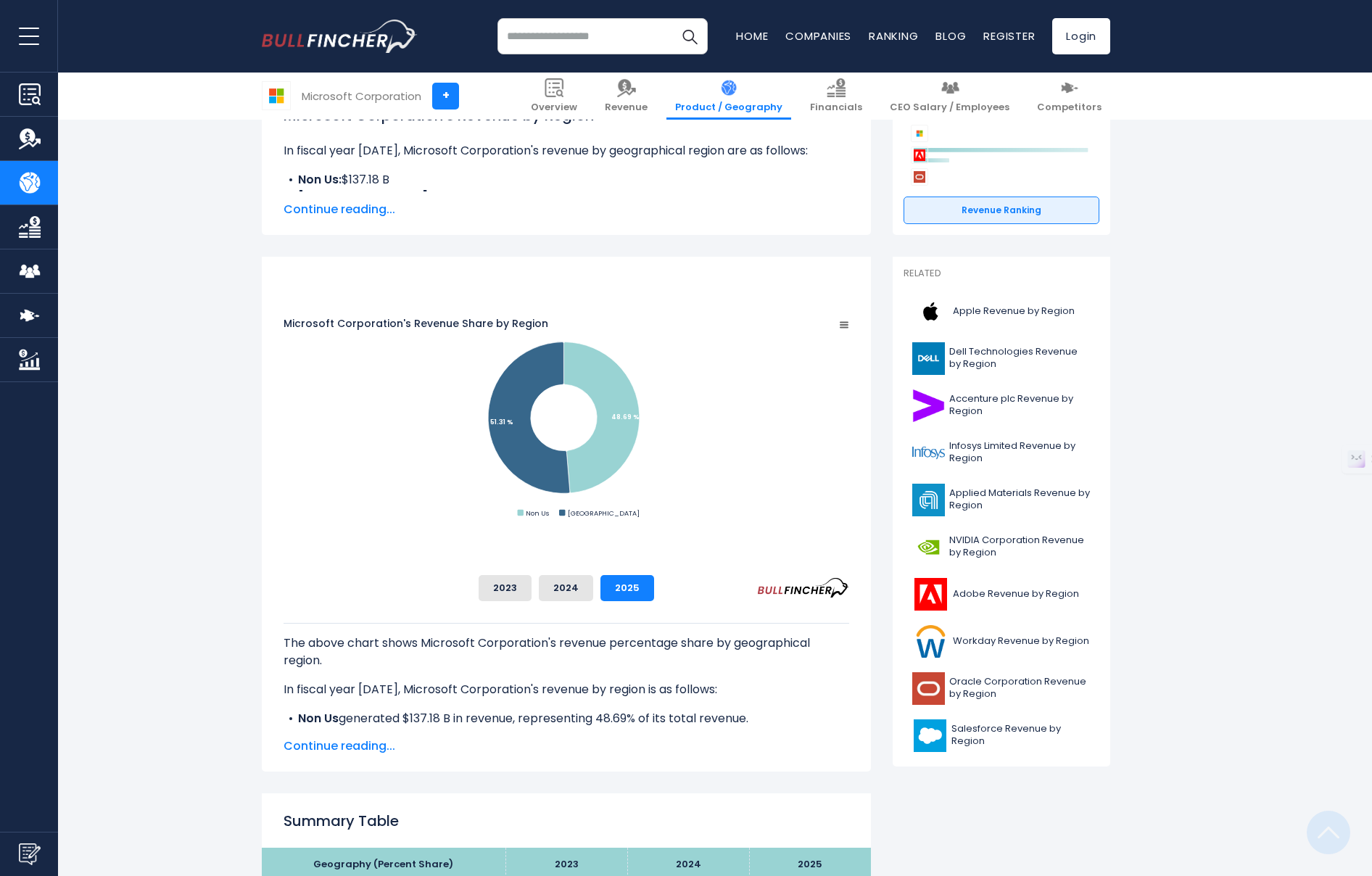
scroll to position [253, 0]
